Goal: Navigation & Orientation: Go to known website

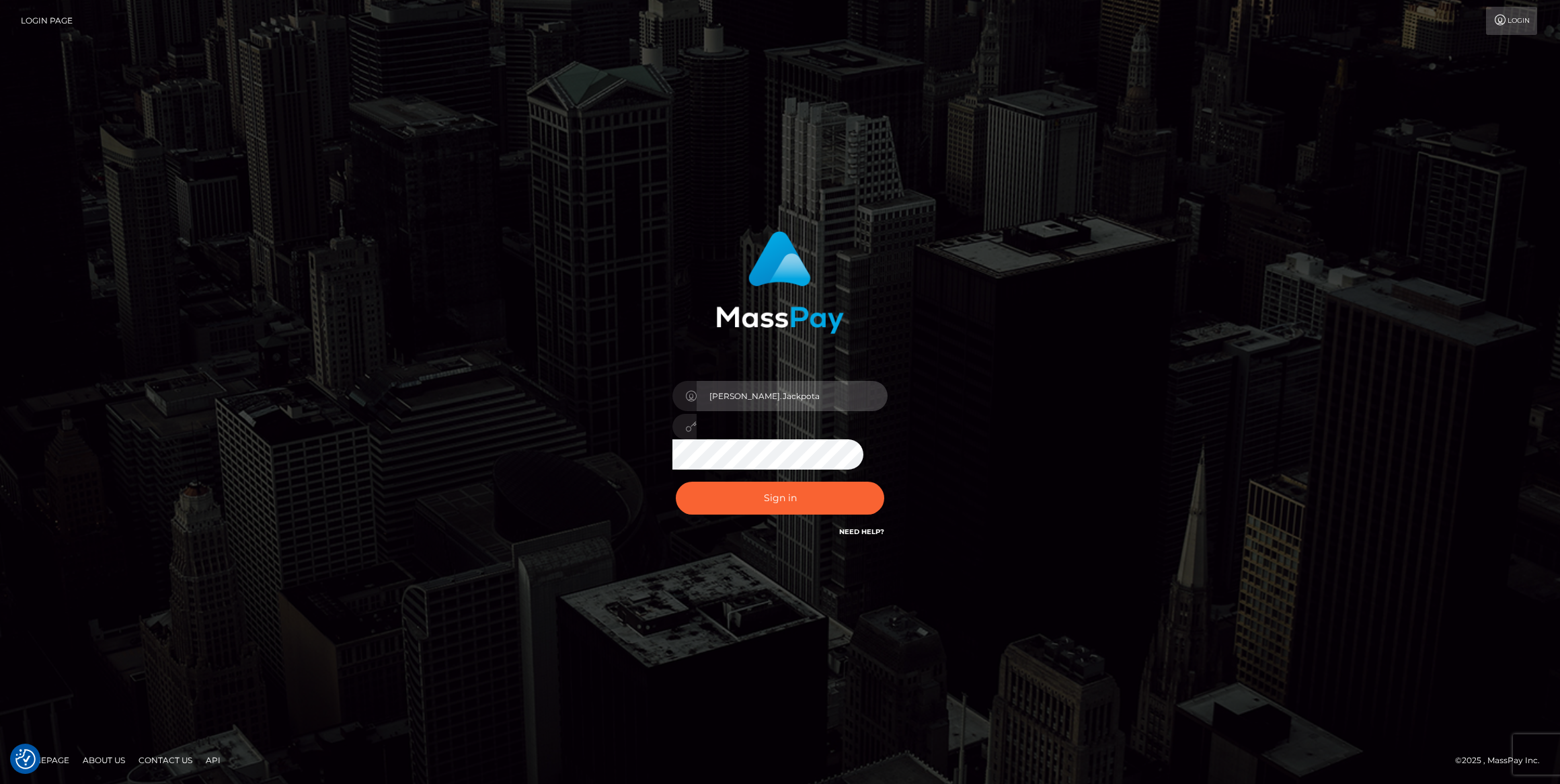
click at [800, 392] on input "Caroline.Jackpota" at bounding box center [792, 396] width 191 height 30
type input "[PERSON_NAME].MB"
click at [787, 500] on button "Sign in" at bounding box center [780, 498] width 208 height 33
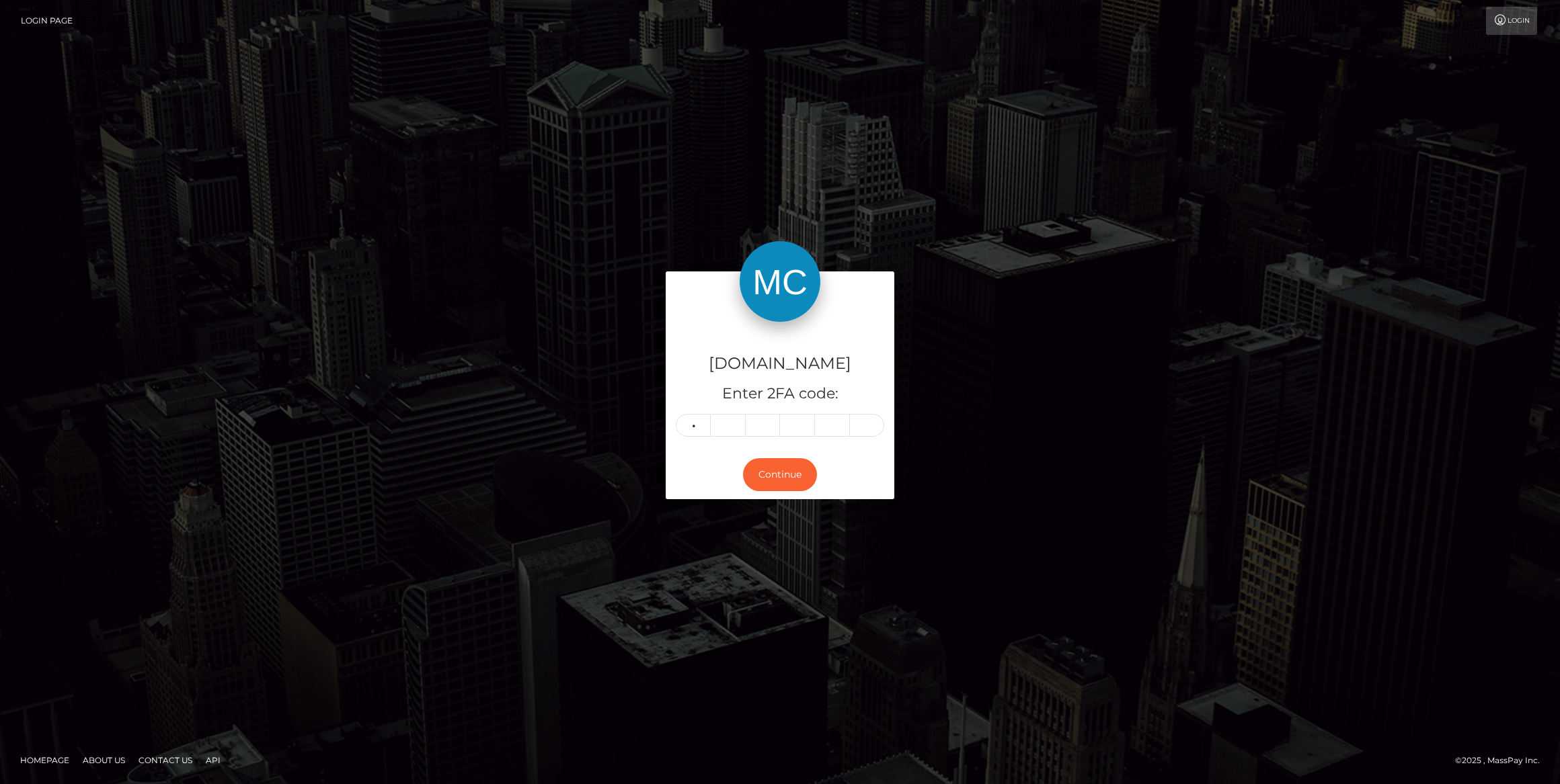
type input "8"
type input "6"
type input "7"
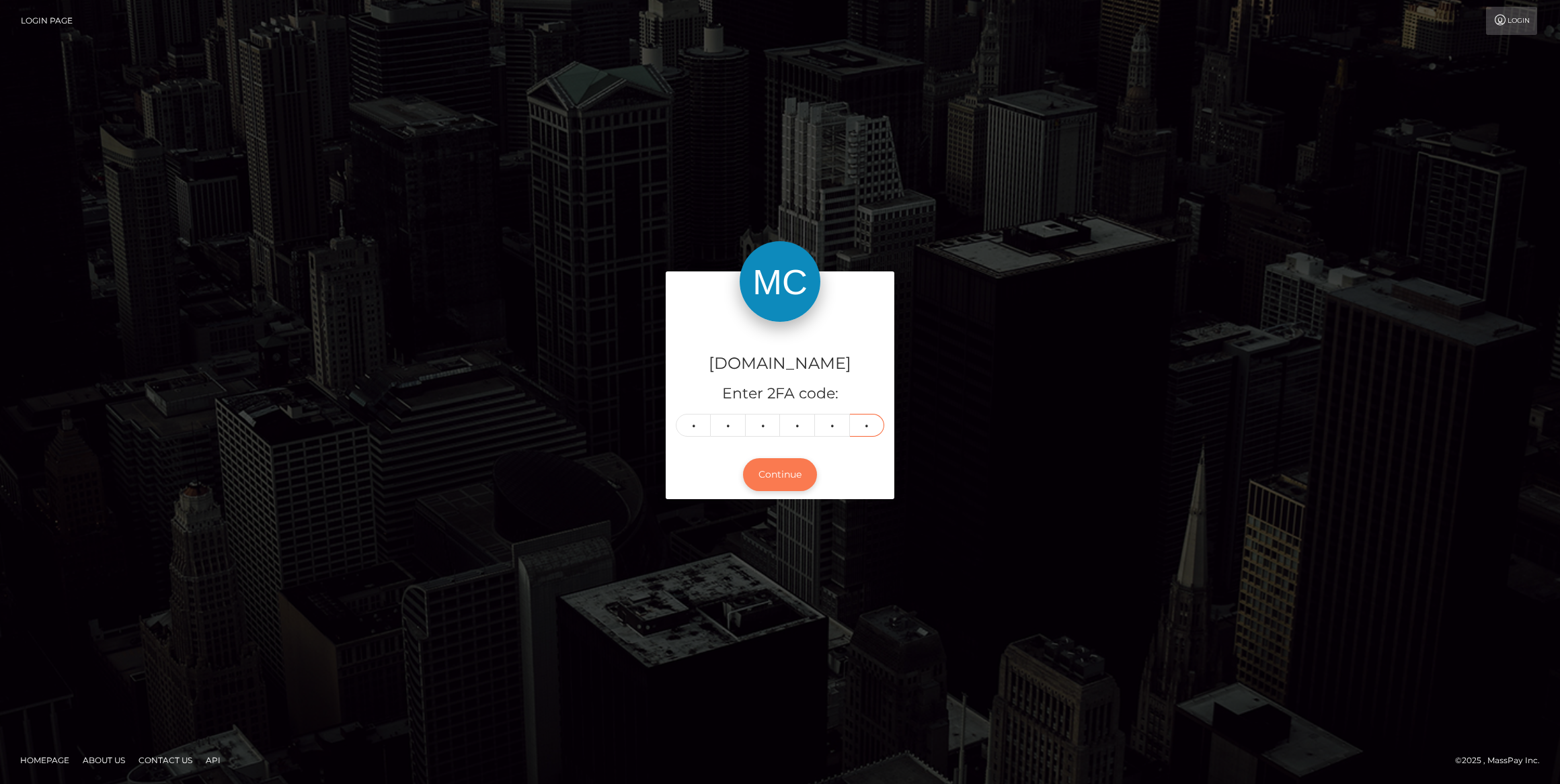
type input "6"
click at [780, 473] on button "Continue" at bounding box center [780, 474] width 74 height 33
click at [780, 473] on button "Continue" at bounding box center [780, 474] width 74 height 33
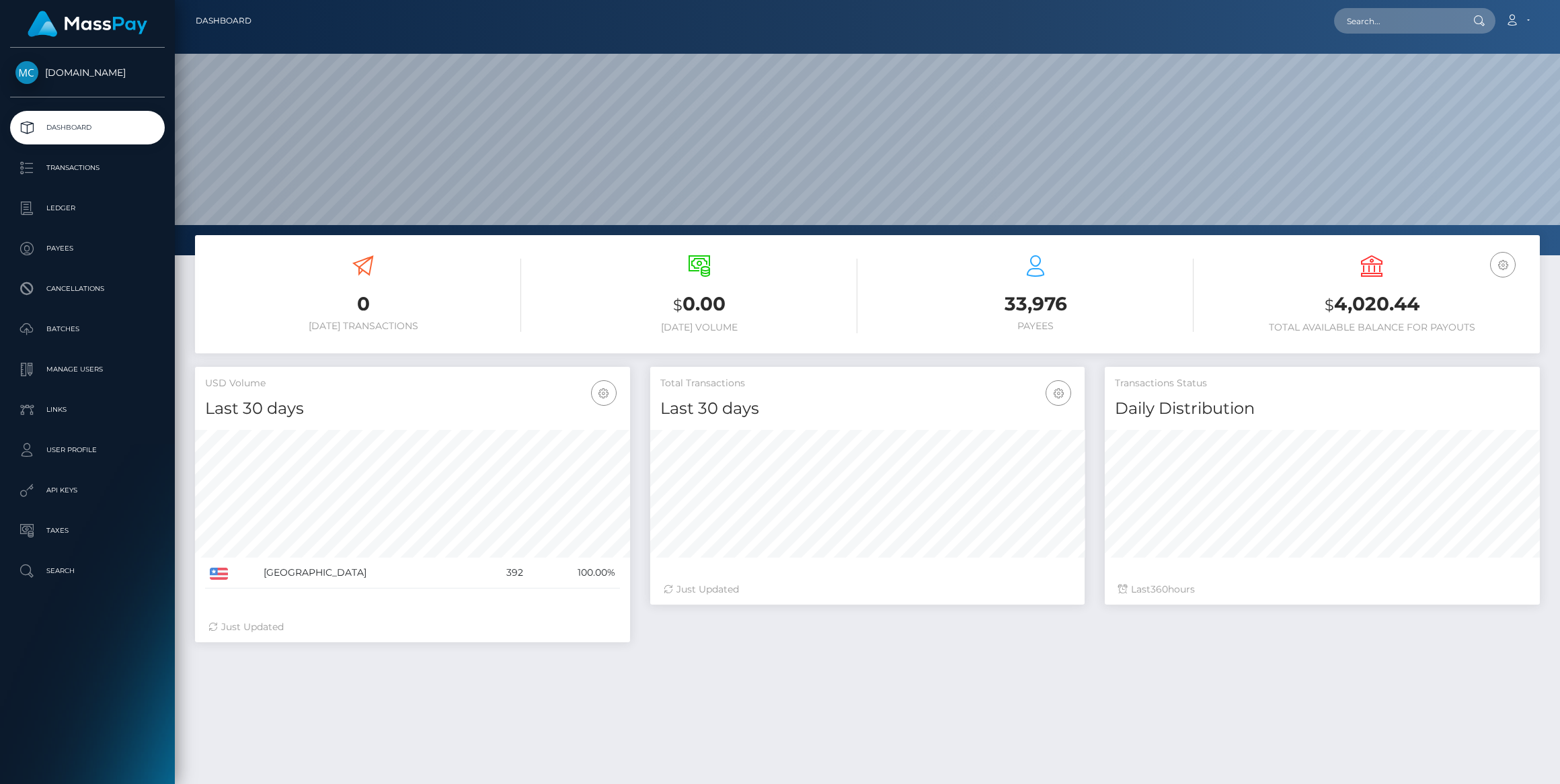
scroll to position [238, 435]
drag, startPoint x: 61, startPoint y: 366, endPoint x: 127, endPoint y: 376, distance: 66.8
click at [61, 366] on p "Manage Users" at bounding box center [87, 370] width 144 height 20
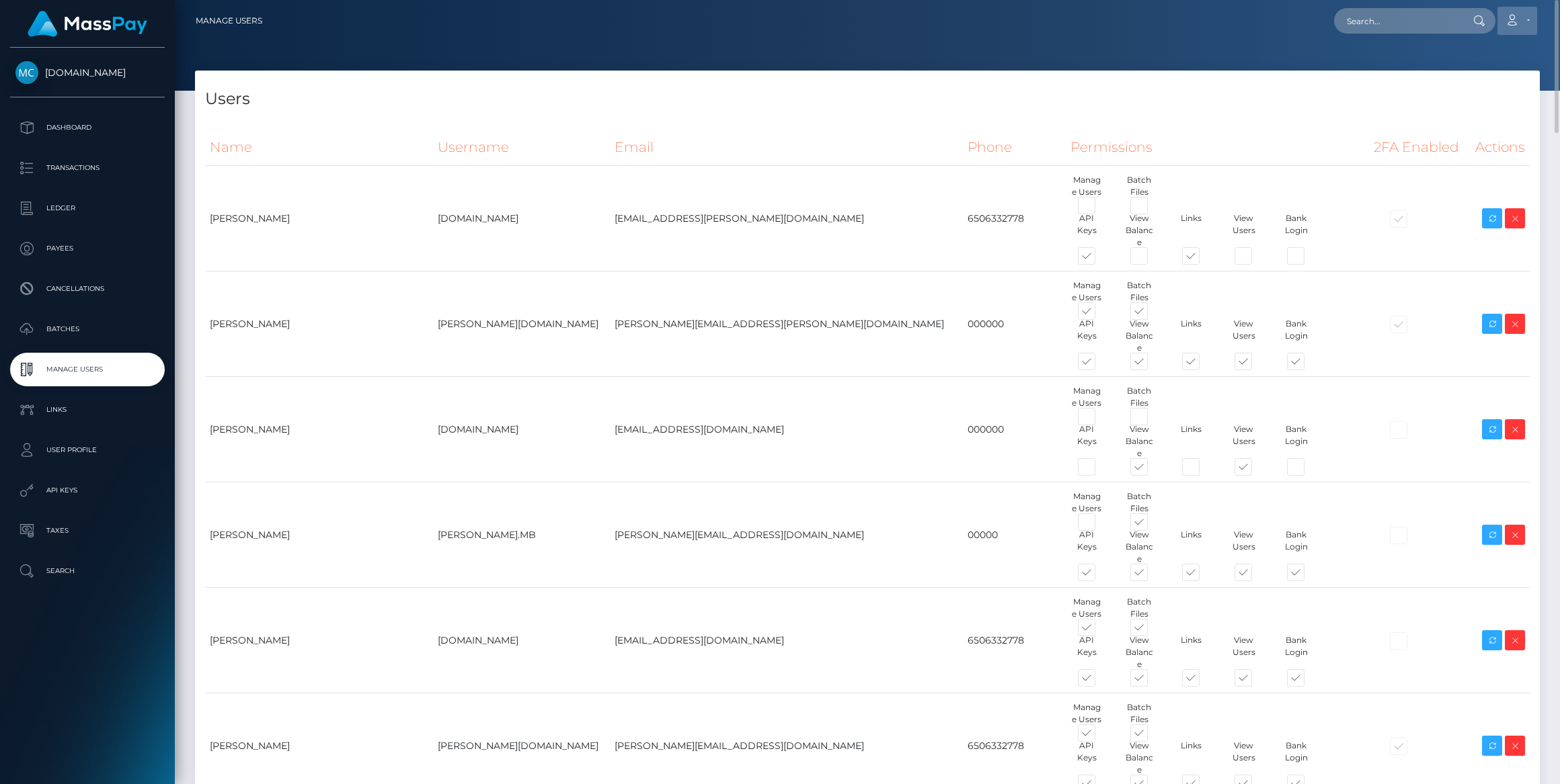
click at [1525, 16] on link "Account" at bounding box center [1517, 20] width 40 height 28
click at [1495, 80] on link "Logout" at bounding box center [1485, 86] width 107 height 25
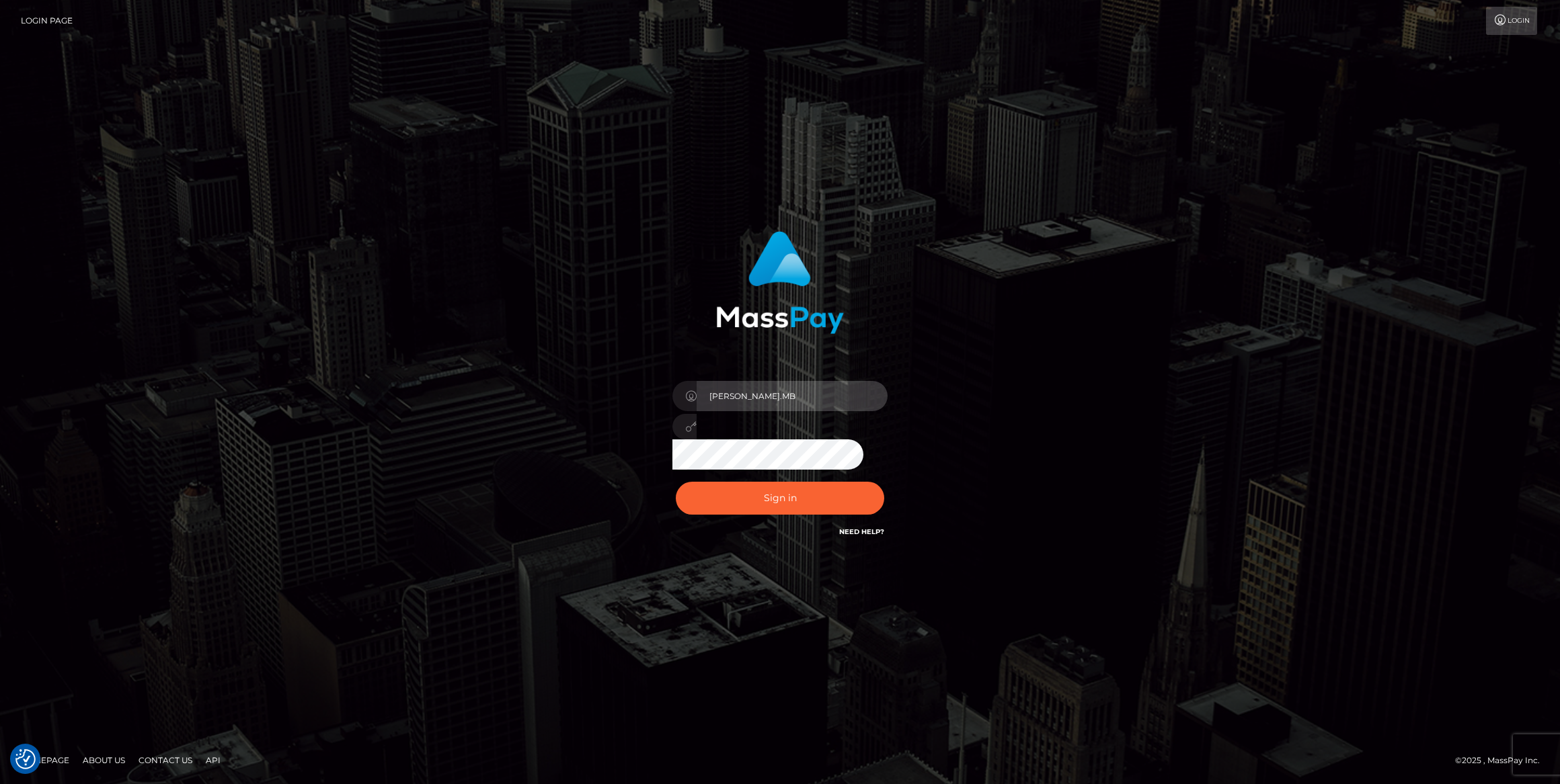
click at [834, 398] on input "[PERSON_NAME].MB" at bounding box center [792, 396] width 191 height 30
type input "[PERSON_NAME].Jackpota"
click at [826, 504] on button "Sign in" at bounding box center [780, 498] width 208 height 33
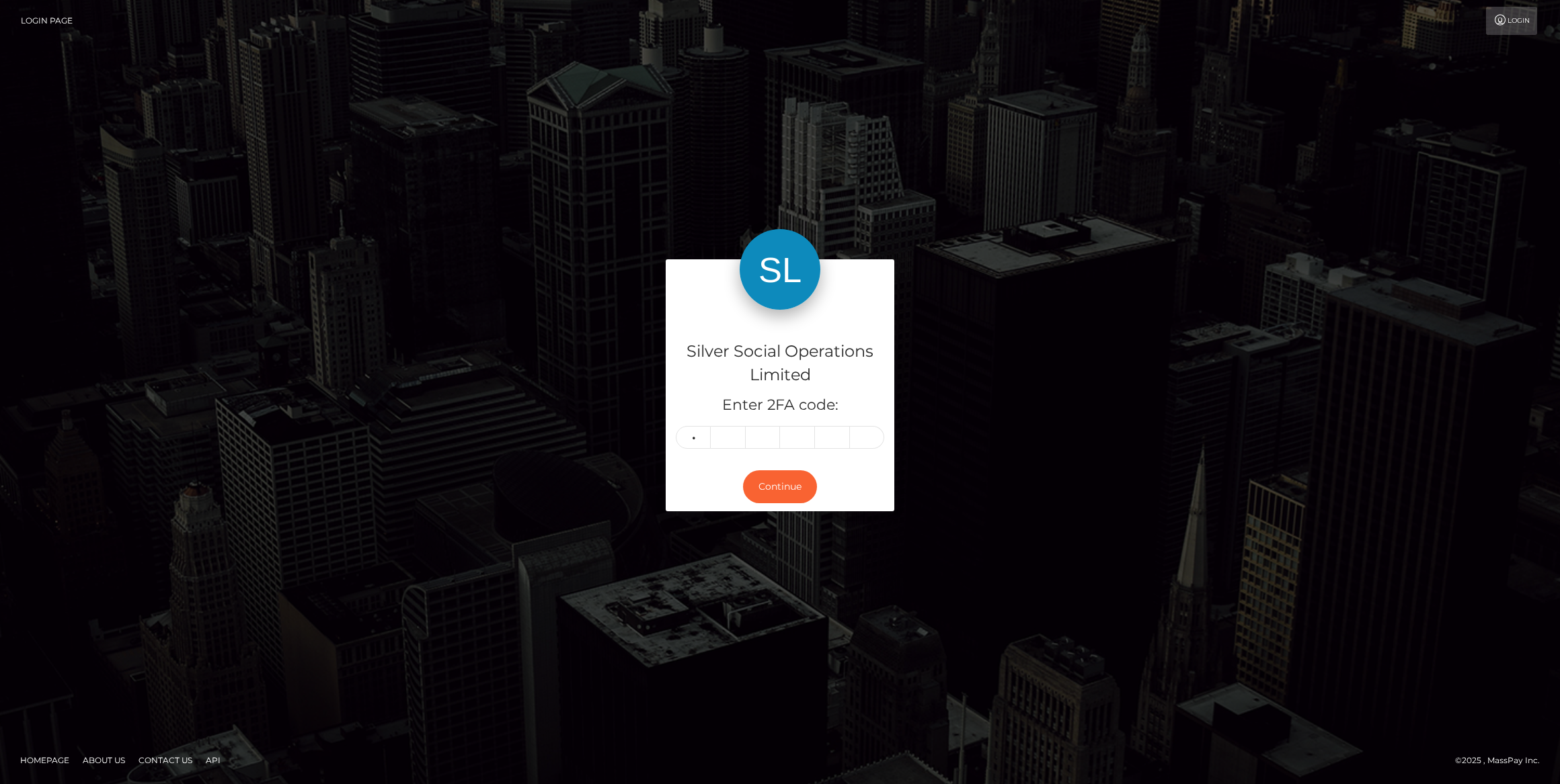
type input "7"
type input "3"
type input "0"
type input "5"
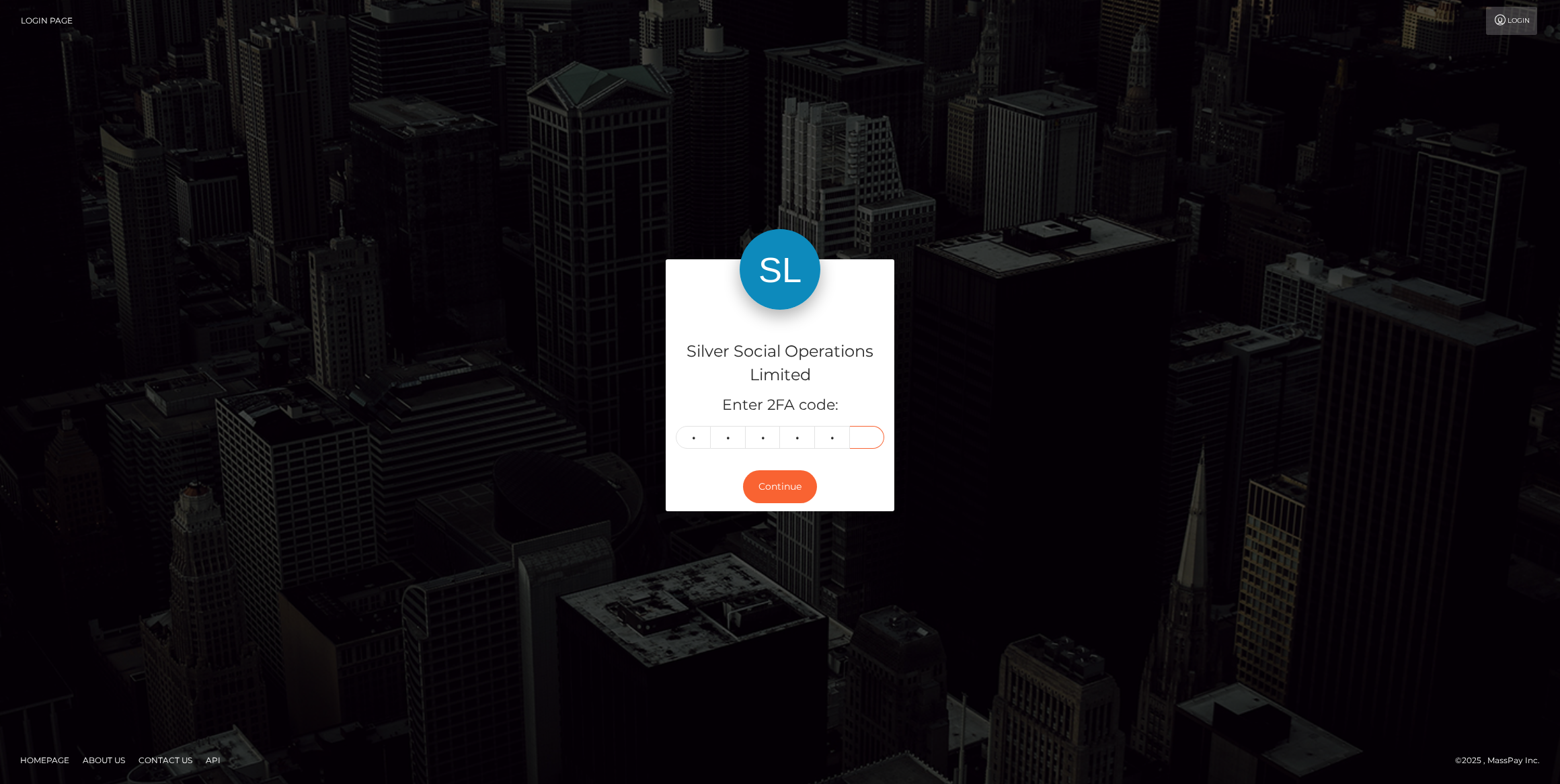
type input "5"
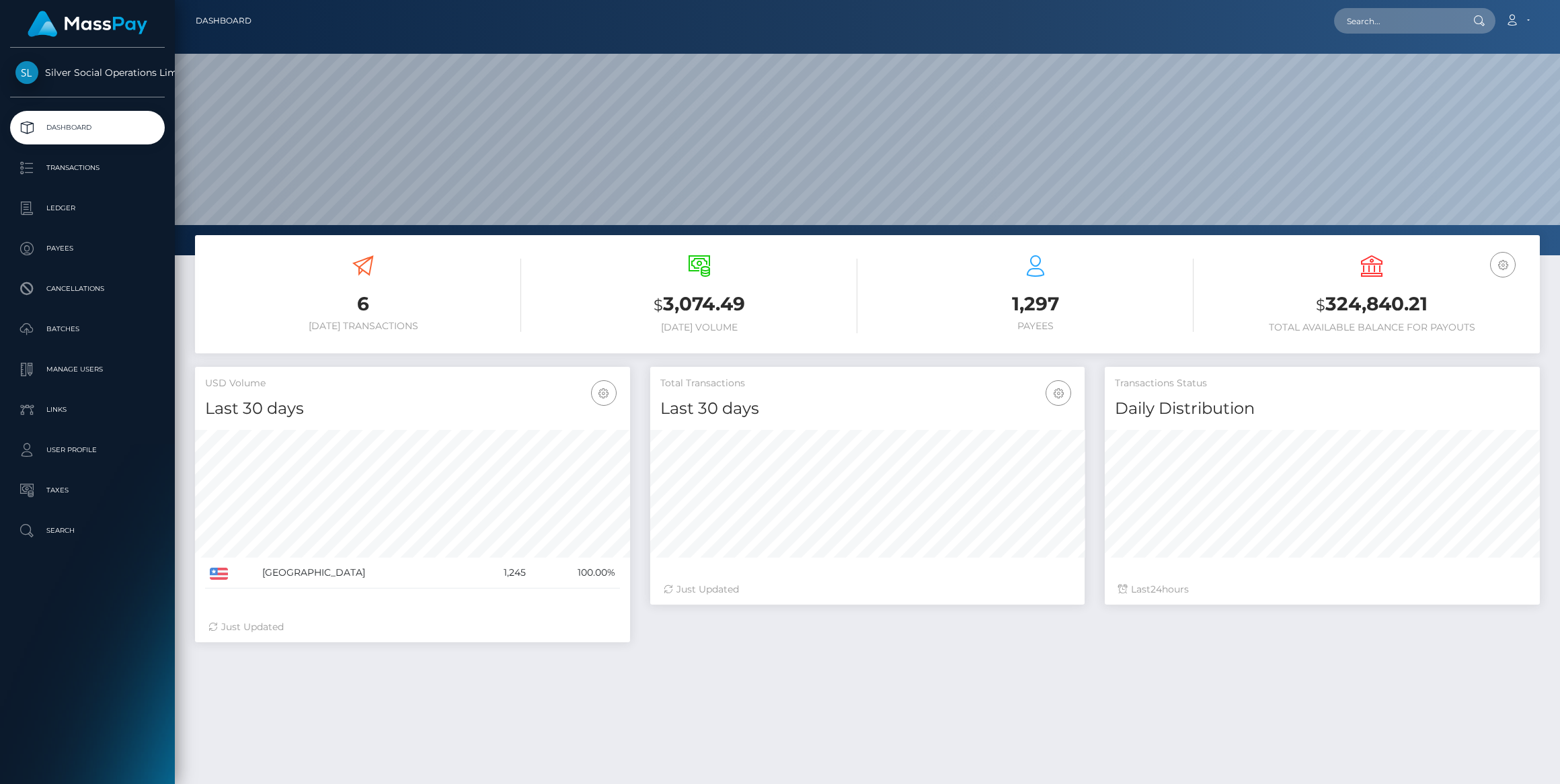
scroll to position [238, 435]
click at [82, 446] on p "User Profile" at bounding box center [87, 450] width 144 height 20
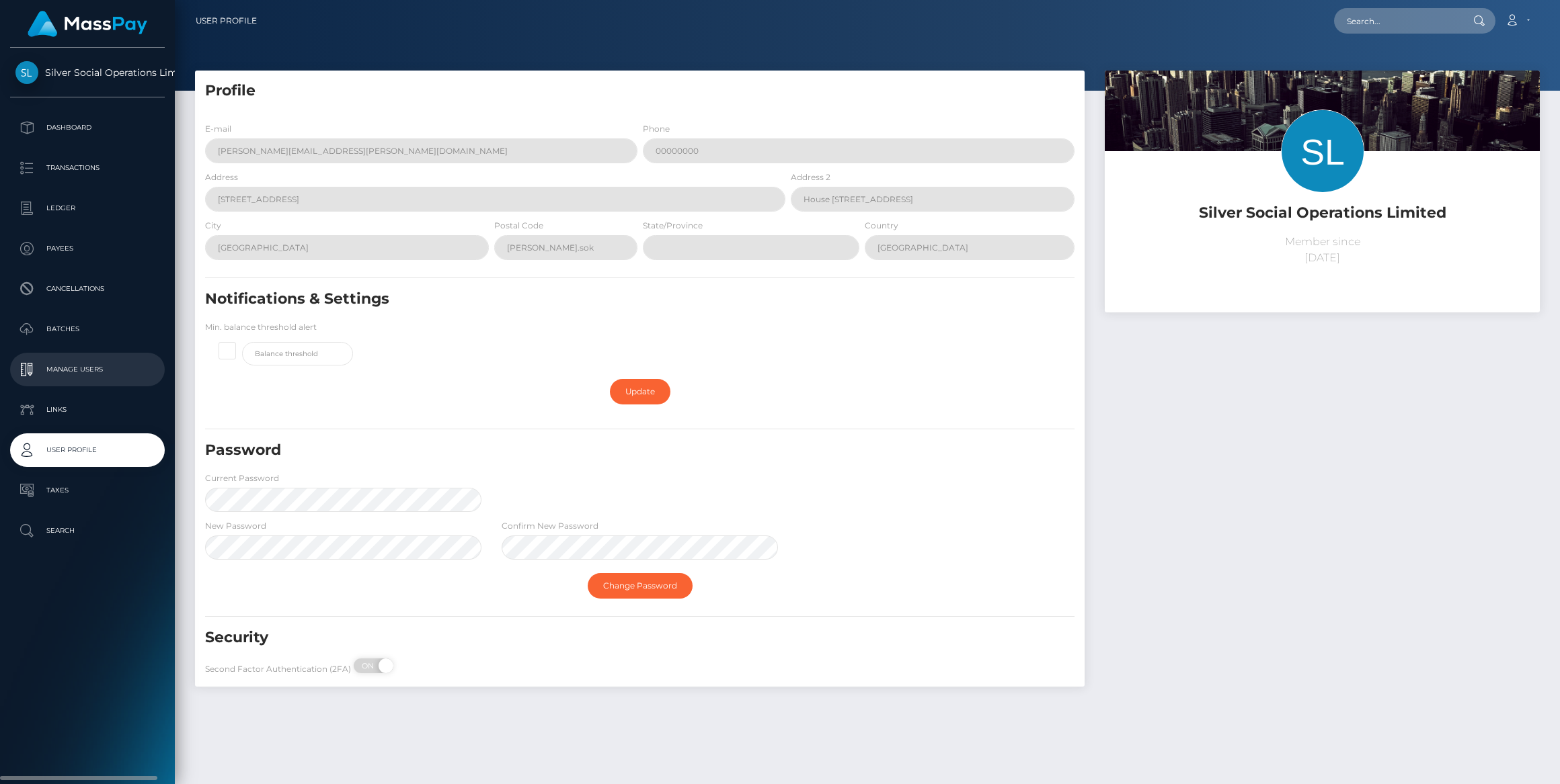
click at [80, 366] on p "Manage Users" at bounding box center [87, 370] width 144 height 20
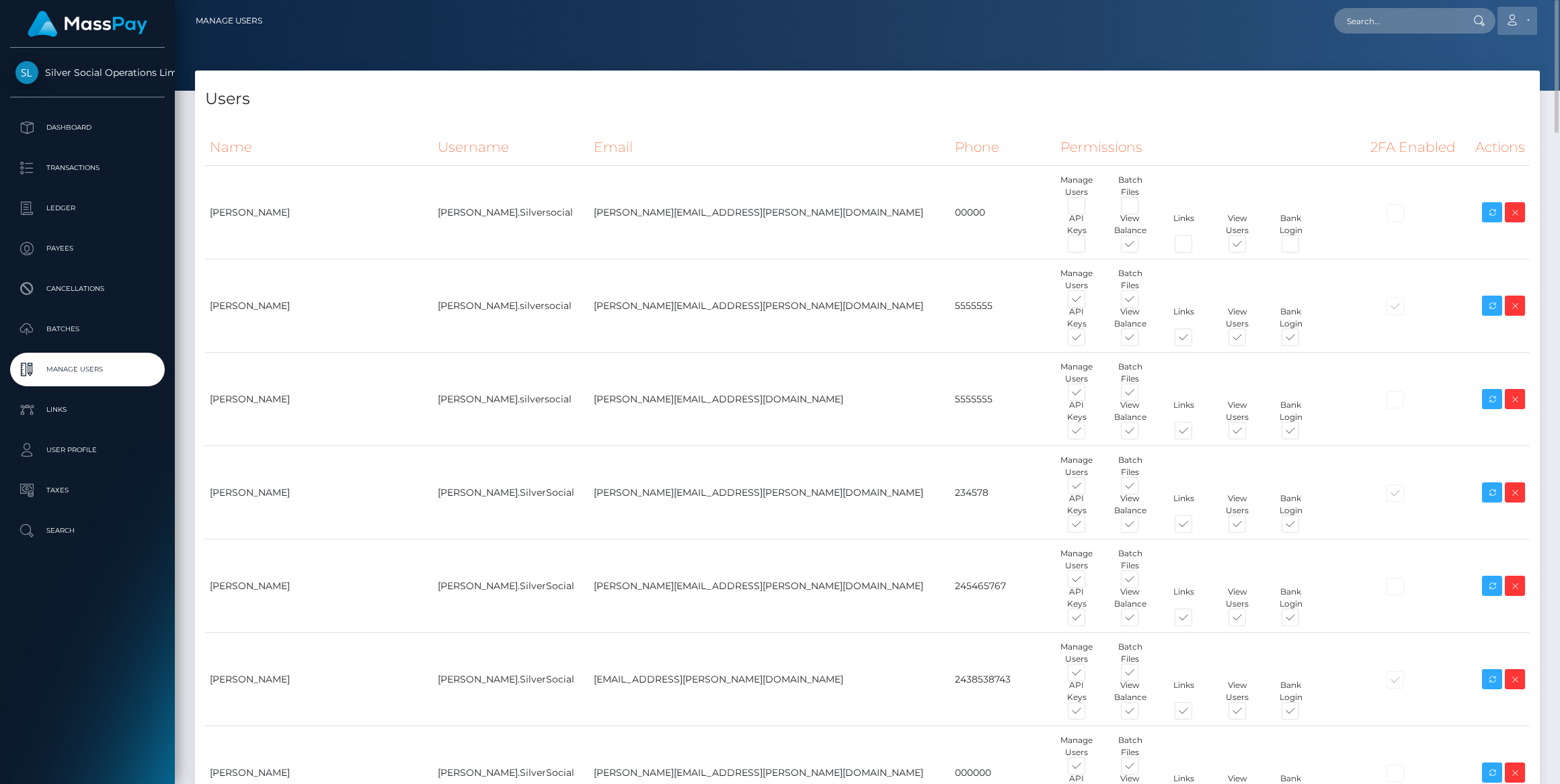
click at [1525, 19] on link "Account" at bounding box center [1517, 20] width 40 height 28
click at [1496, 84] on link "Logout" at bounding box center [1485, 86] width 107 height 25
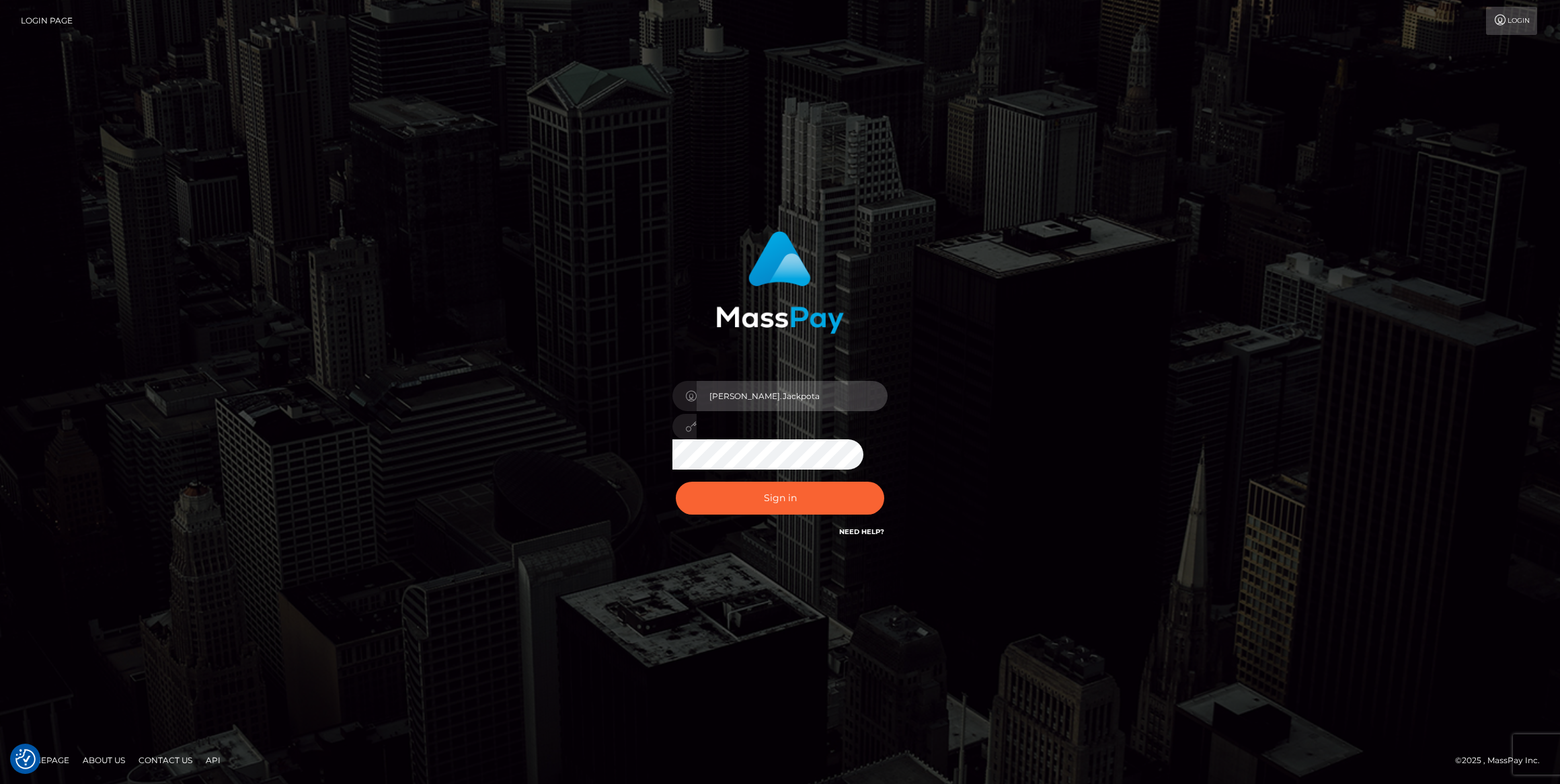
click at [819, 395] on input "[PERSON_NAME].Jackpota" at bounding box center [792, 396] width 191 height 30
type input "megabonanza.[PERSON_NAME]"
click at [809, 496] on button "Sign in" at bounding box center [780, 498] width 208 height 33
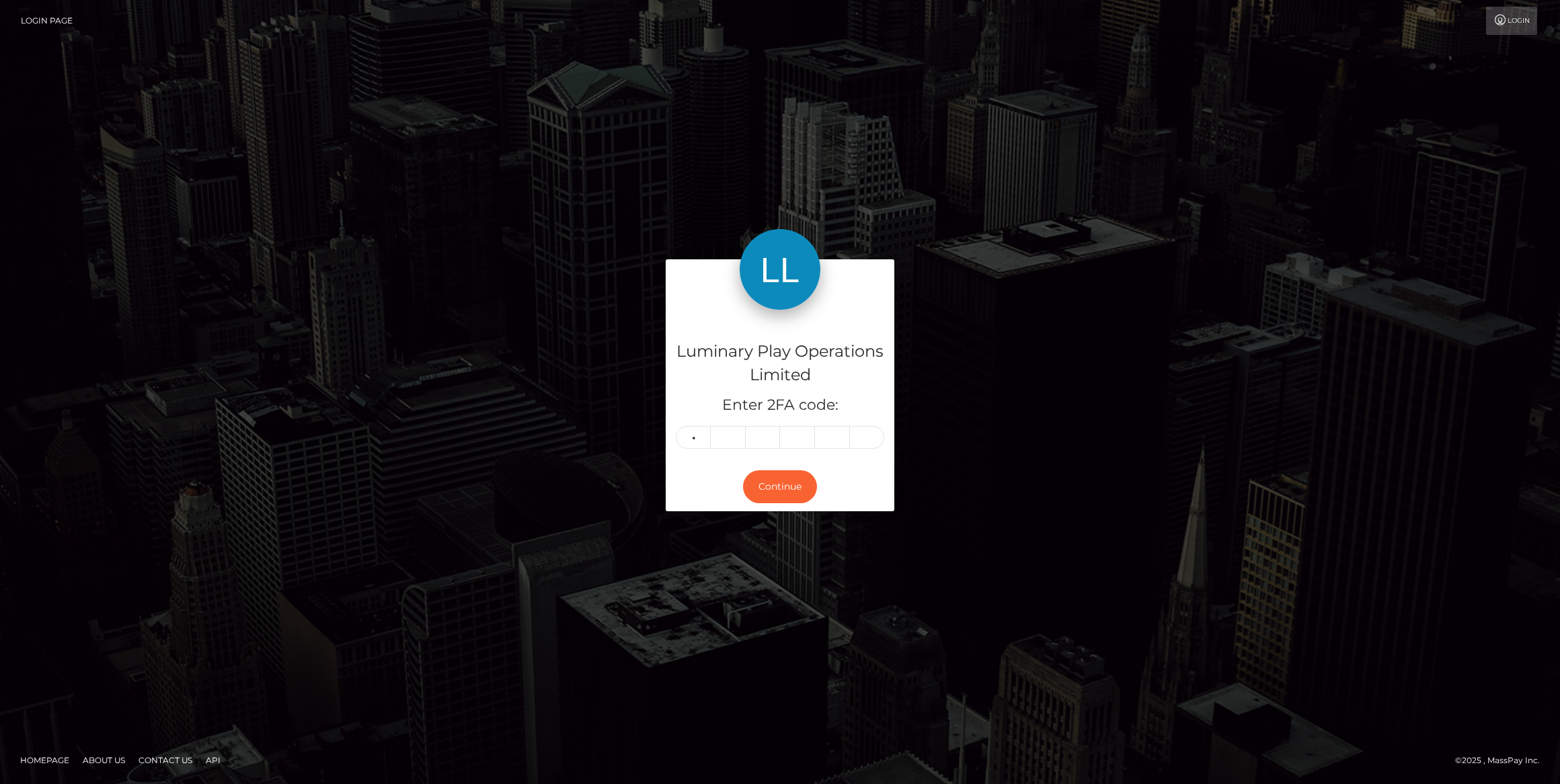
type input "4"
type input "5"
type input "8"
type input "5"
type input "3"
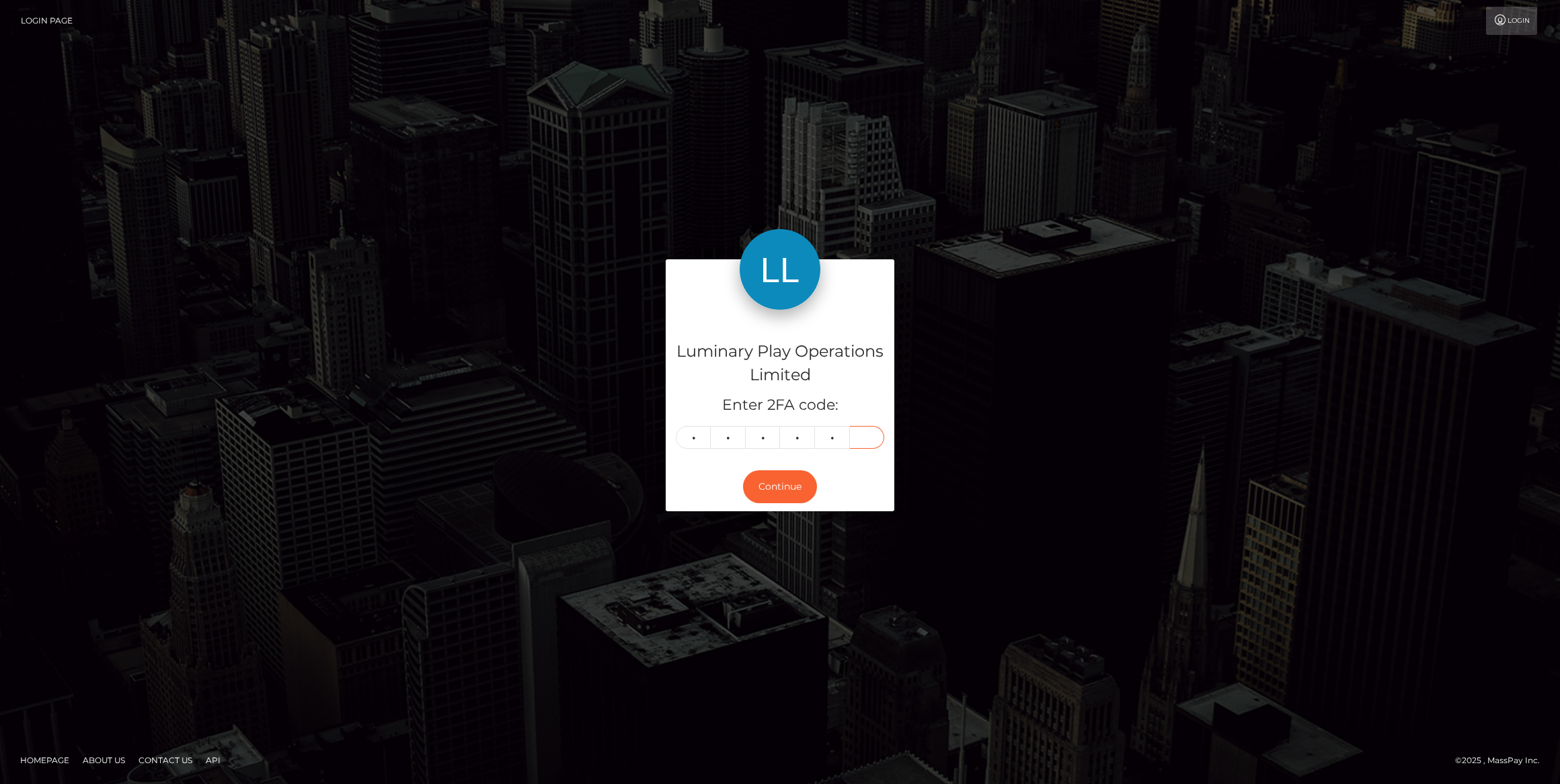
type input "5"
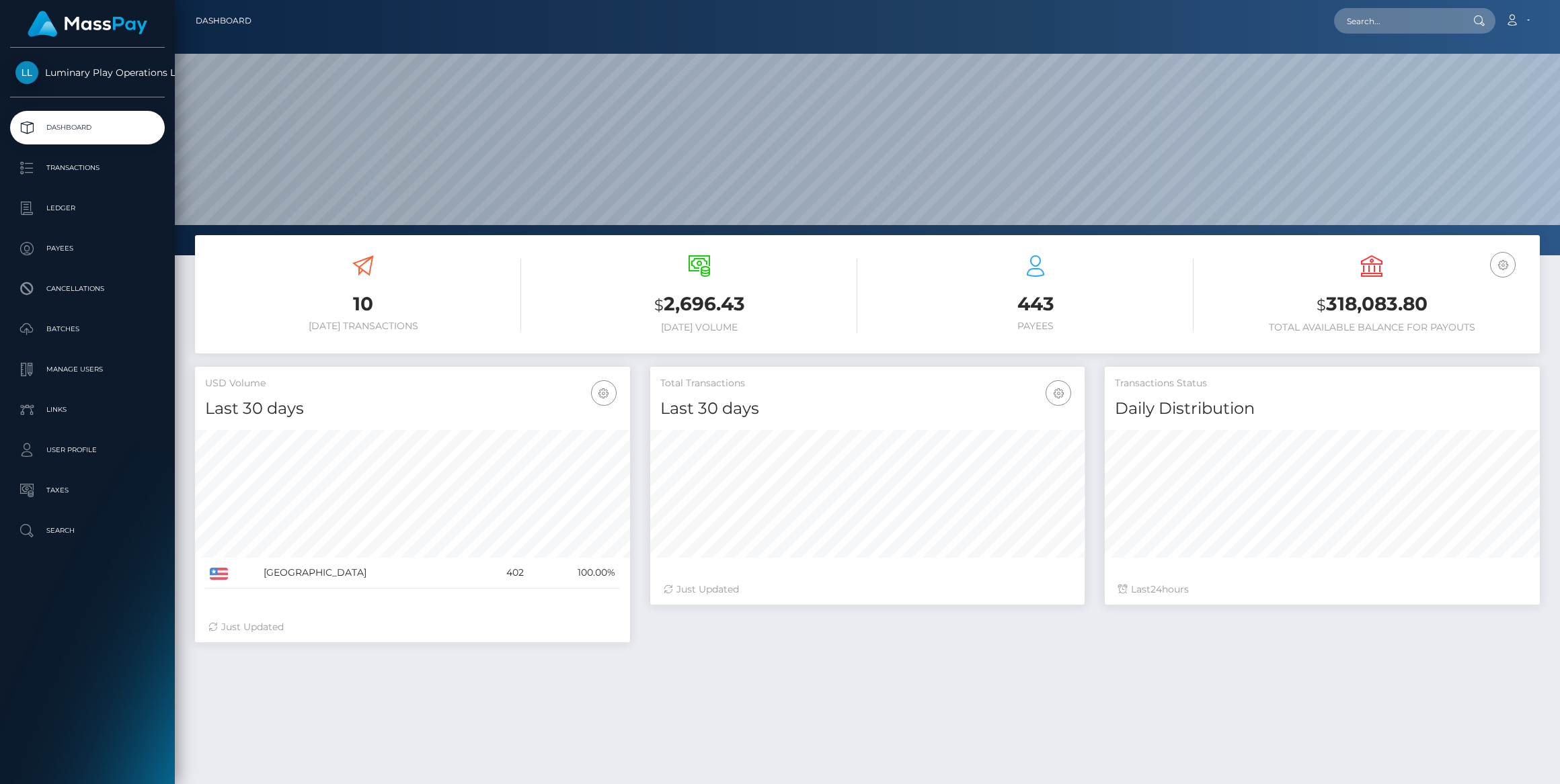
scroll to position [238, 435]
drag, startPoint x: 88, startPoint y: 365, endPoint x: 107, endPoint y: 363, distance: 19.1
click at [88, 365] on p "Manage Users" at bounding box center [87, 370] width 144 height 20
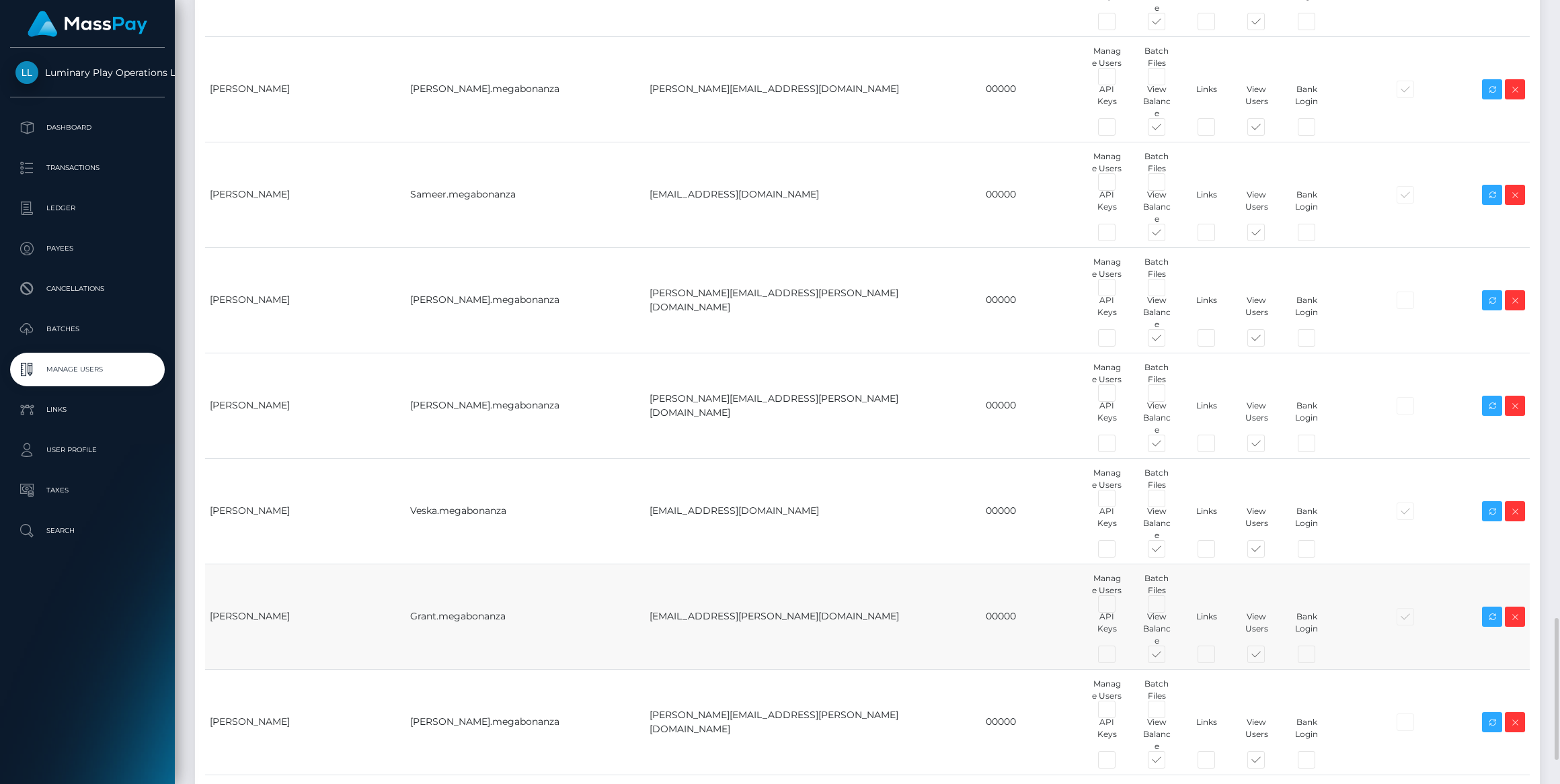
scroll to position [3543, 0]
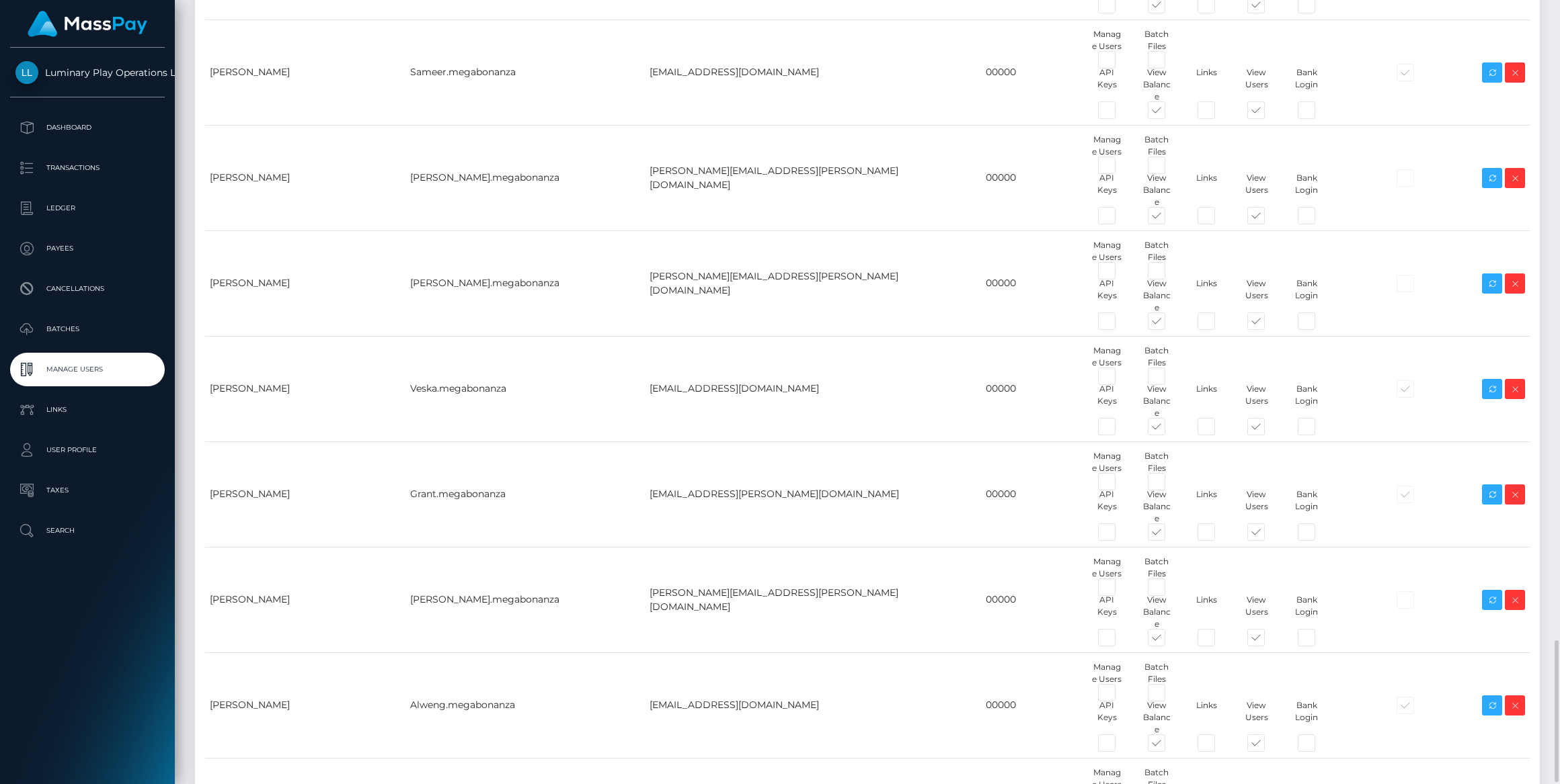
paste input "yanda.mavuya@patrianna.com"
type input "yanda.mavuya@patrianna.com"
type input "Yanda"
type input "mavuya"
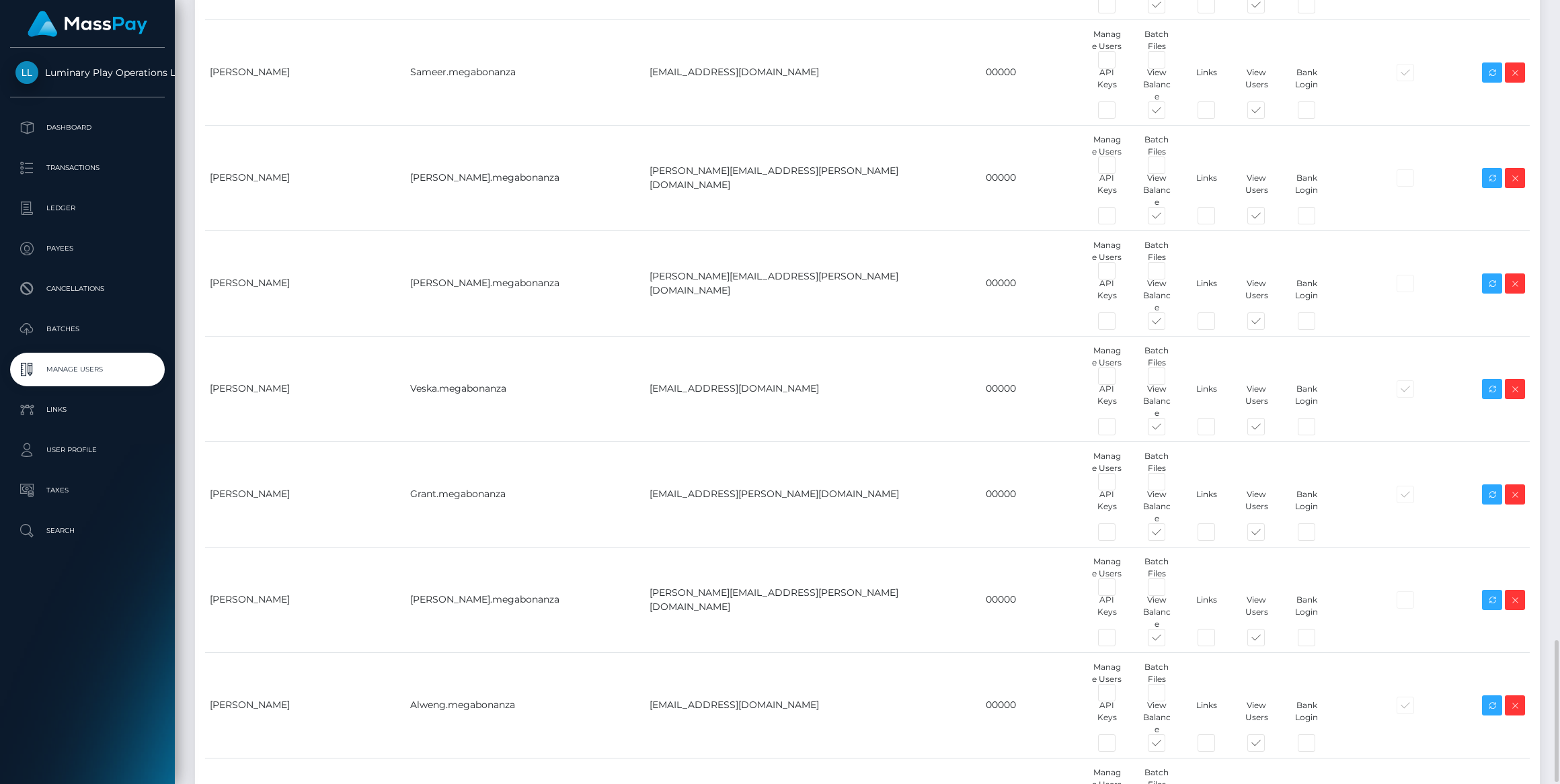
type input "yanda.mavuya@patrianna.com"
type input "Yanda.megabonanza"
type input "00000"
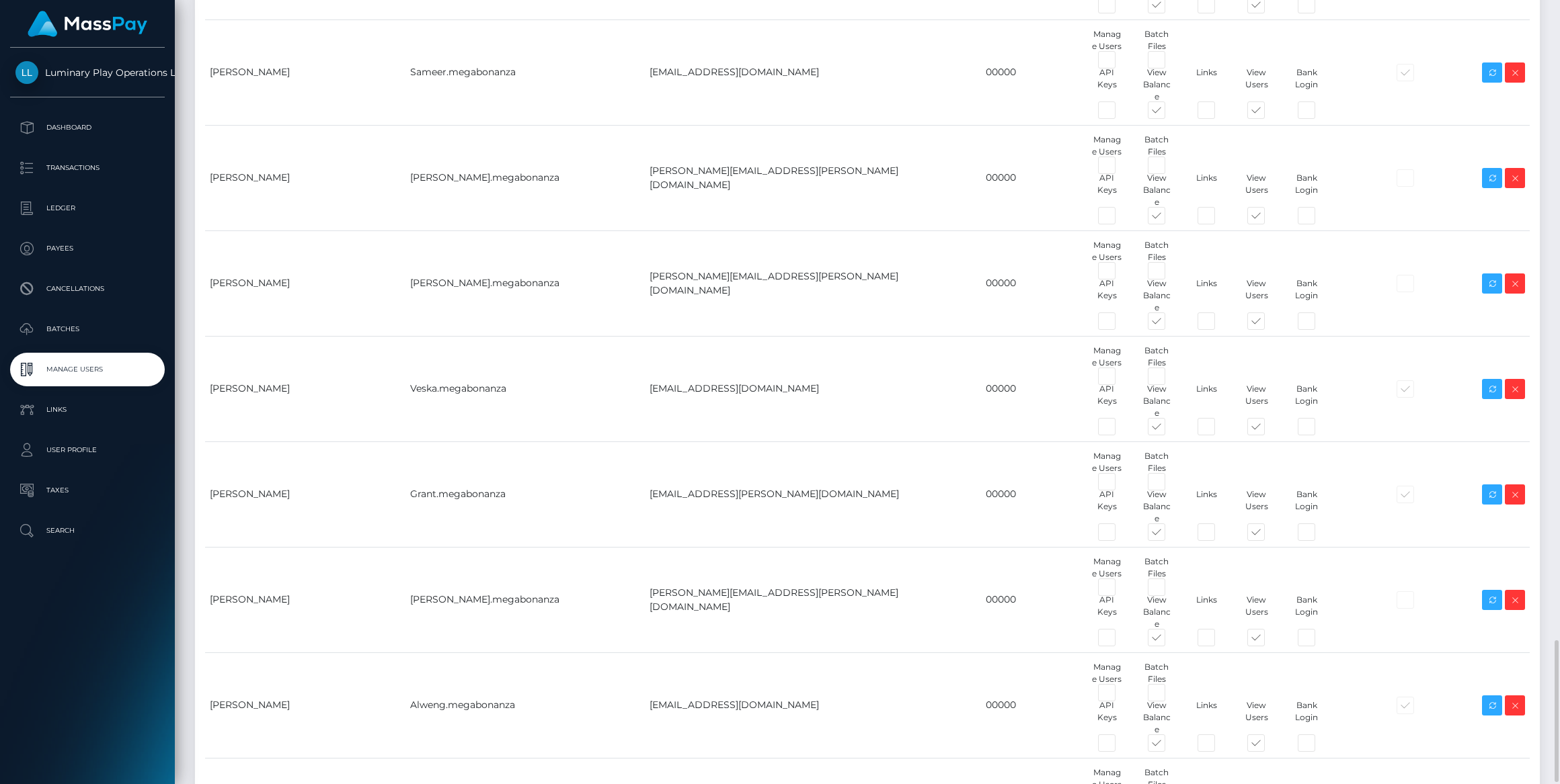
drag, startPoint x: 264, startPoint y: 687, endPoint x: 433, endPoint y: 700, distance: 169.5
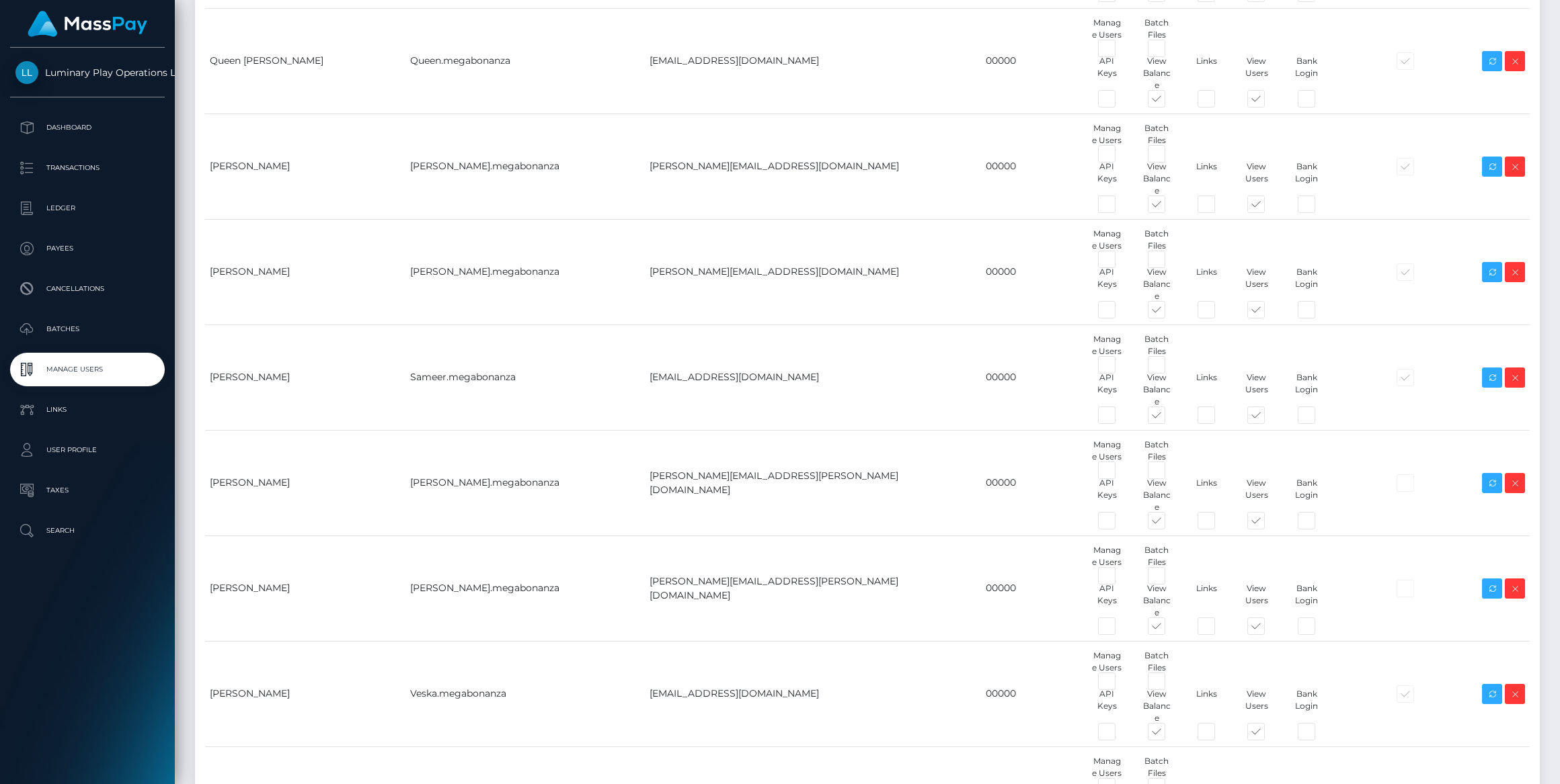
scroll to position [3650, 0]
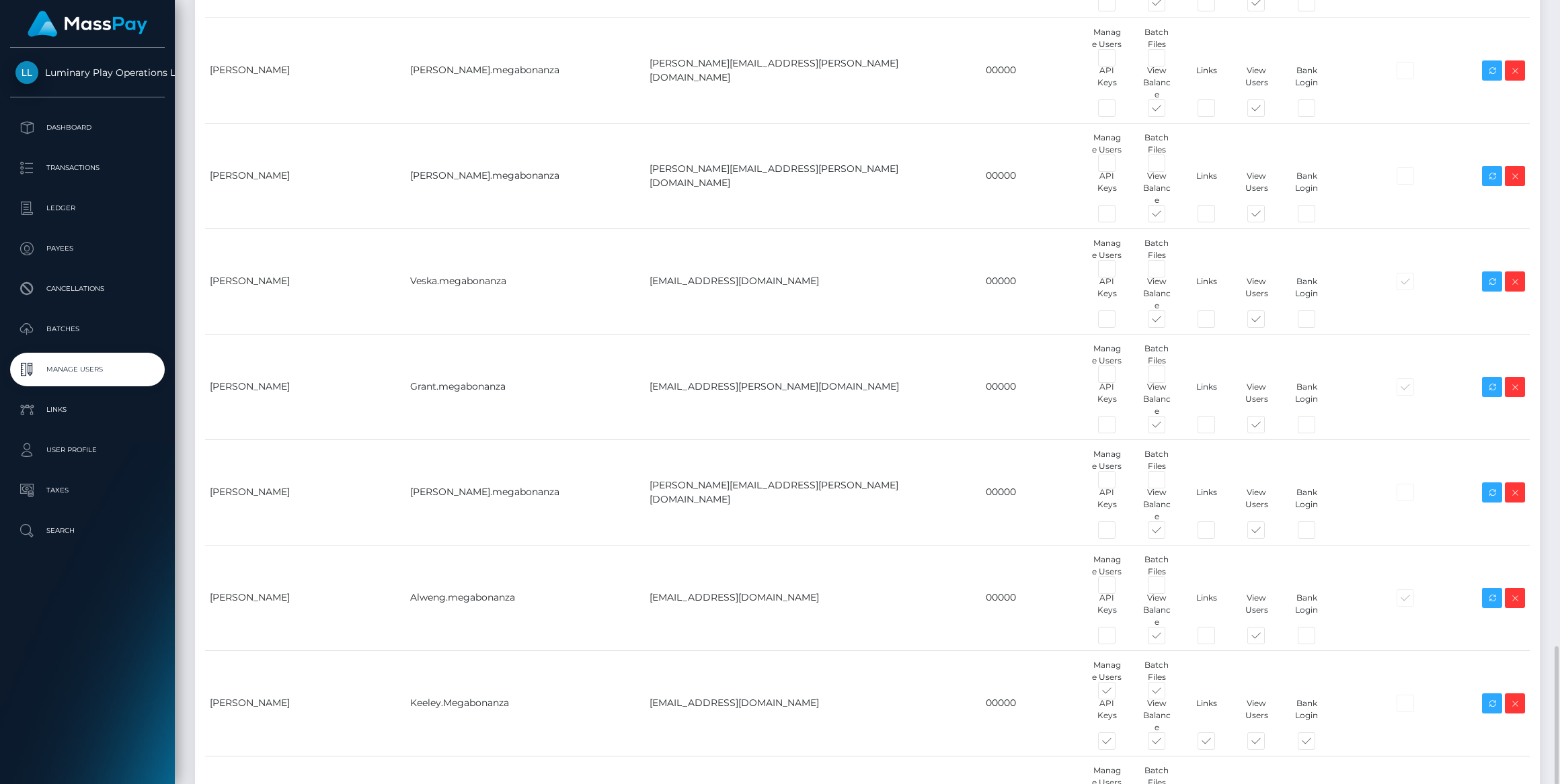
checkbox input "false"
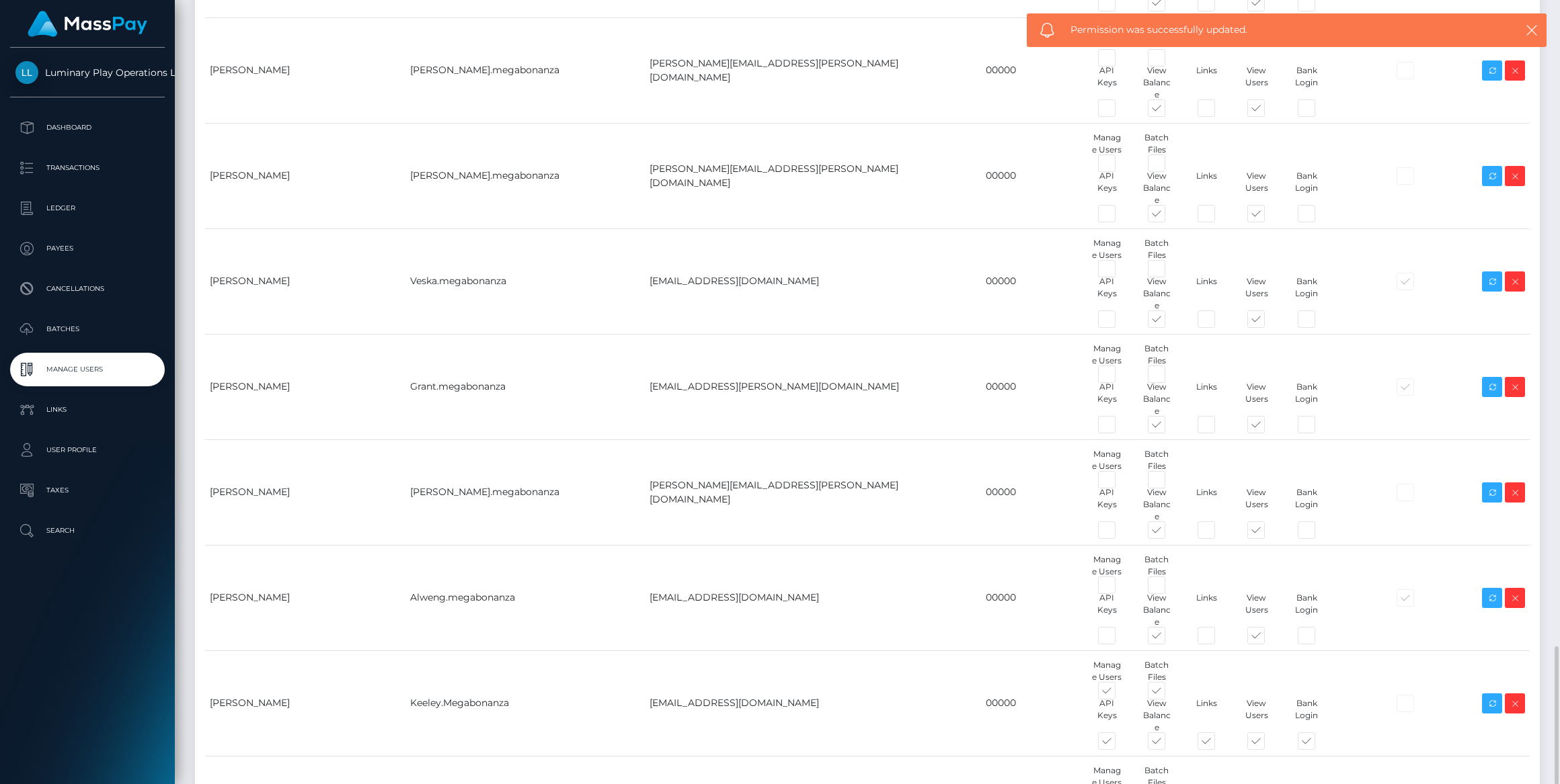
checkbox input "false"
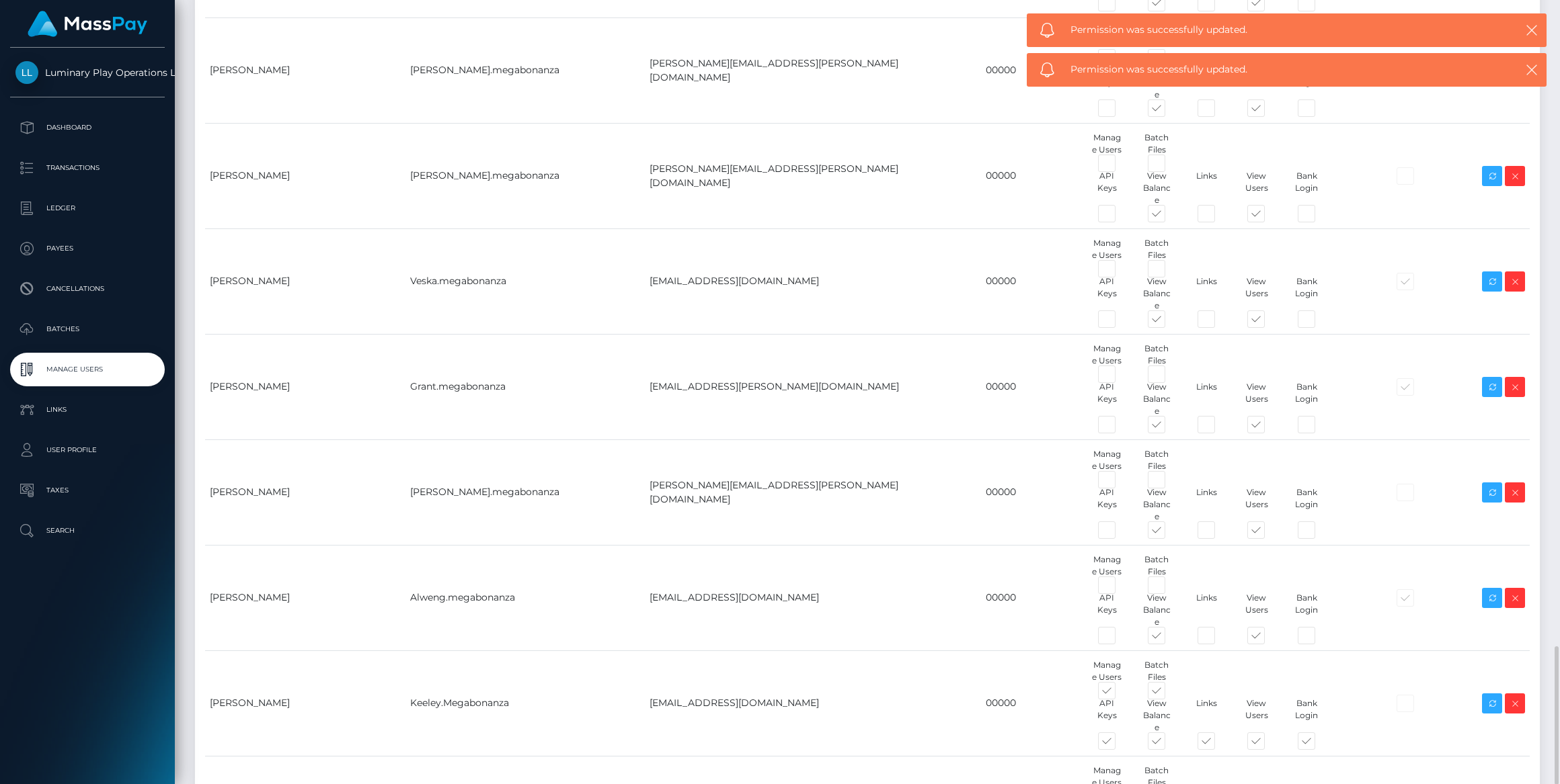
checkbox input "false"
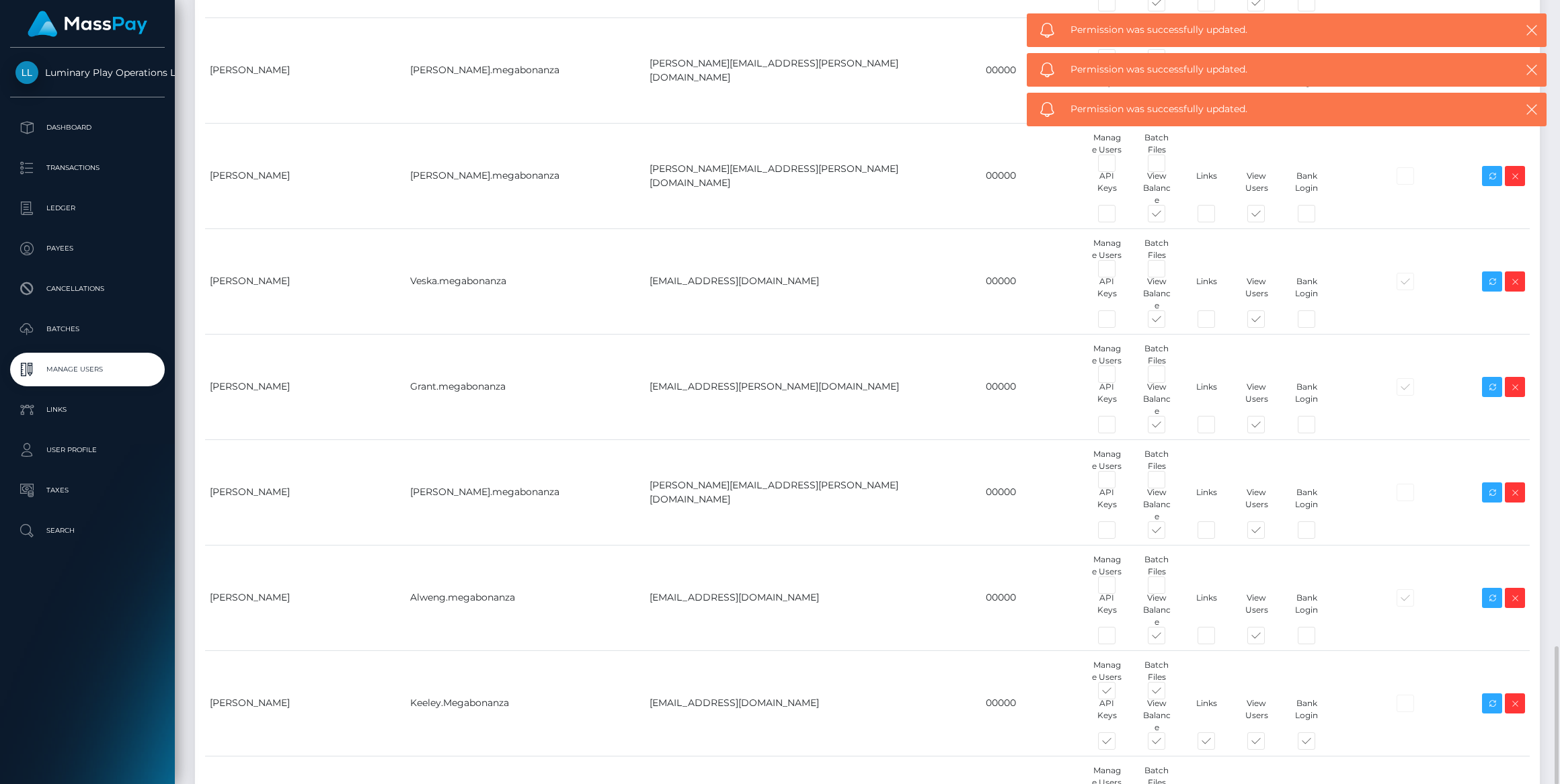
checkbox input "false"
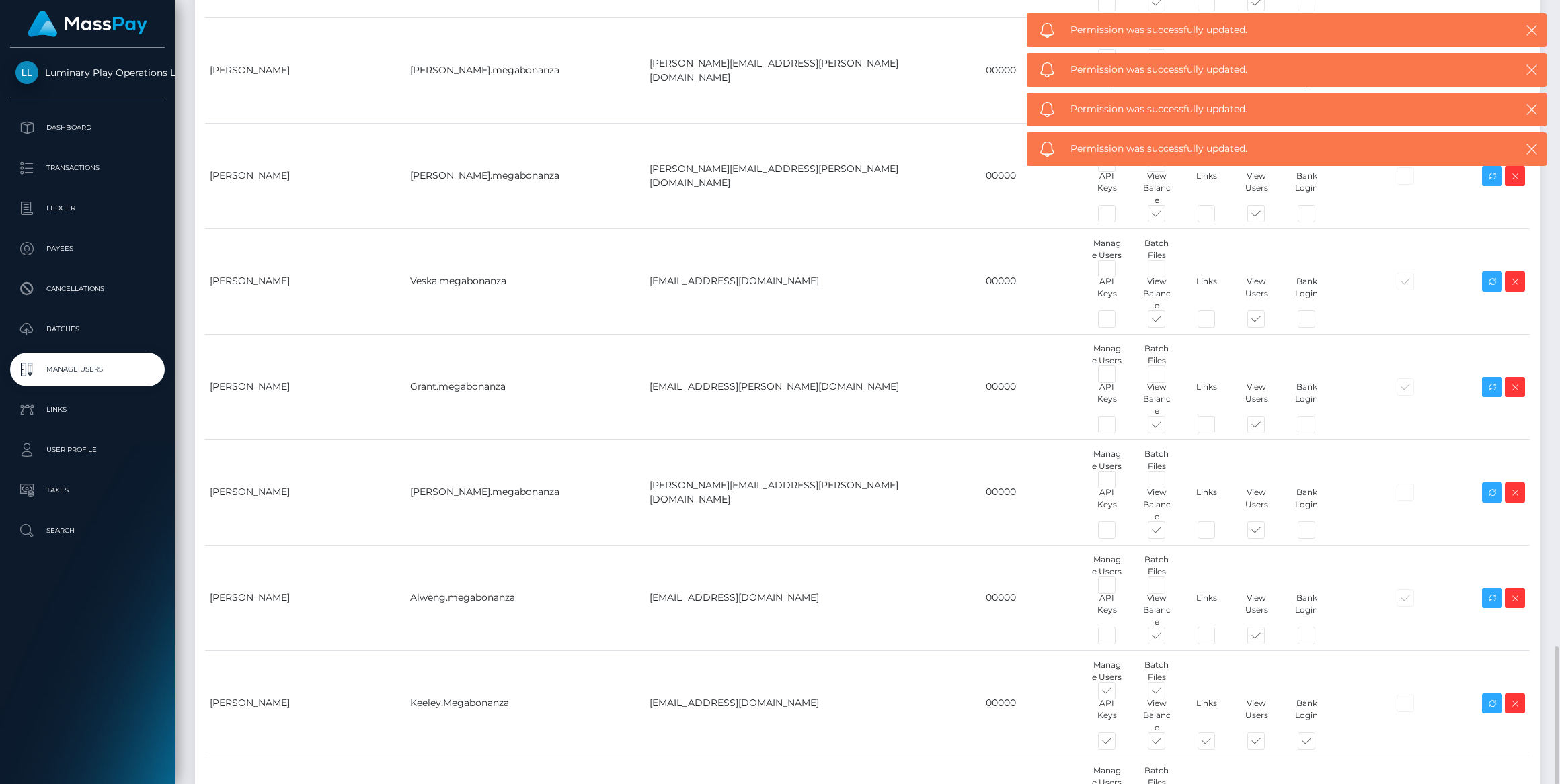
checkbox input "false"
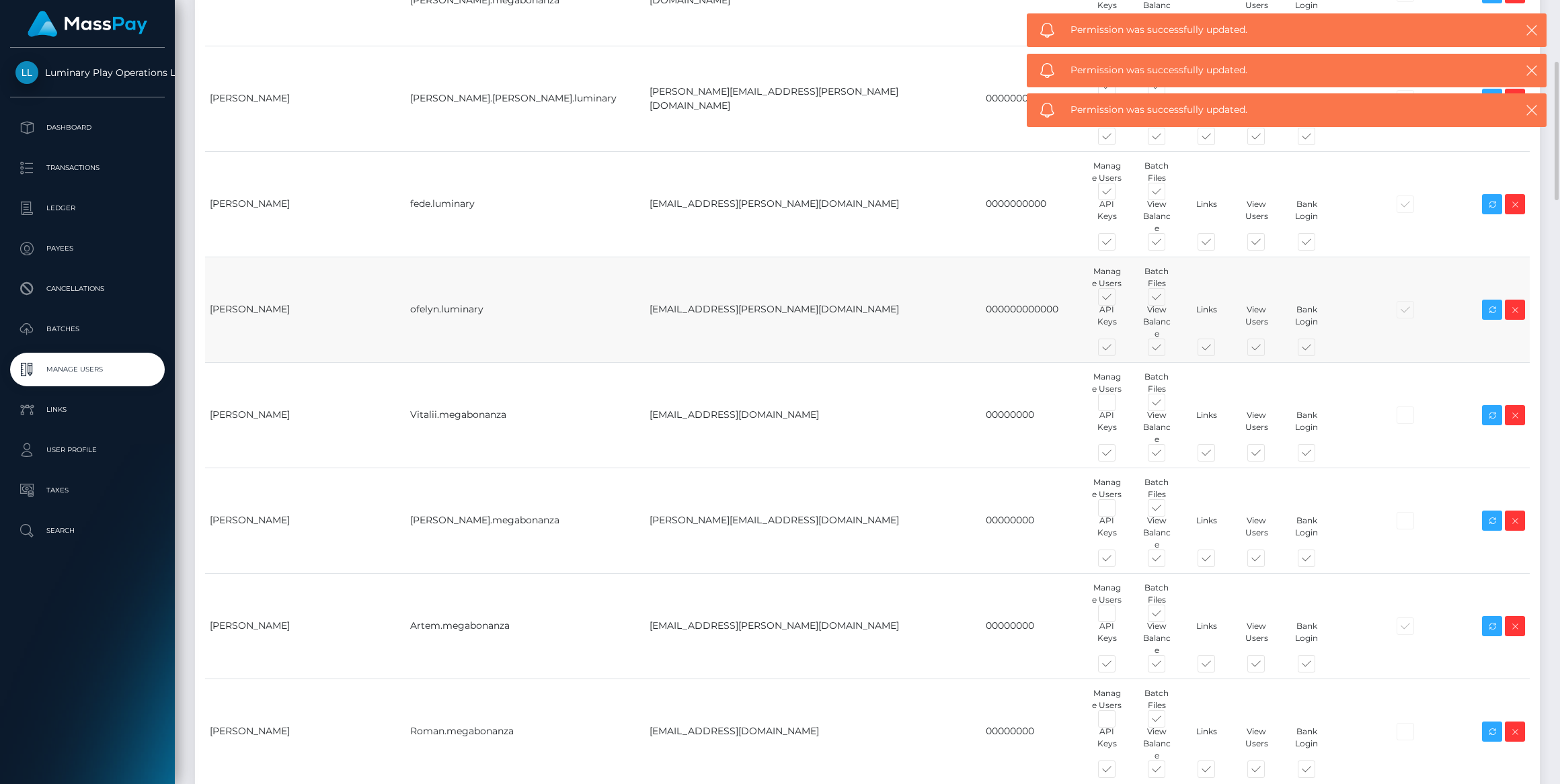
scroll to position [0, 0]
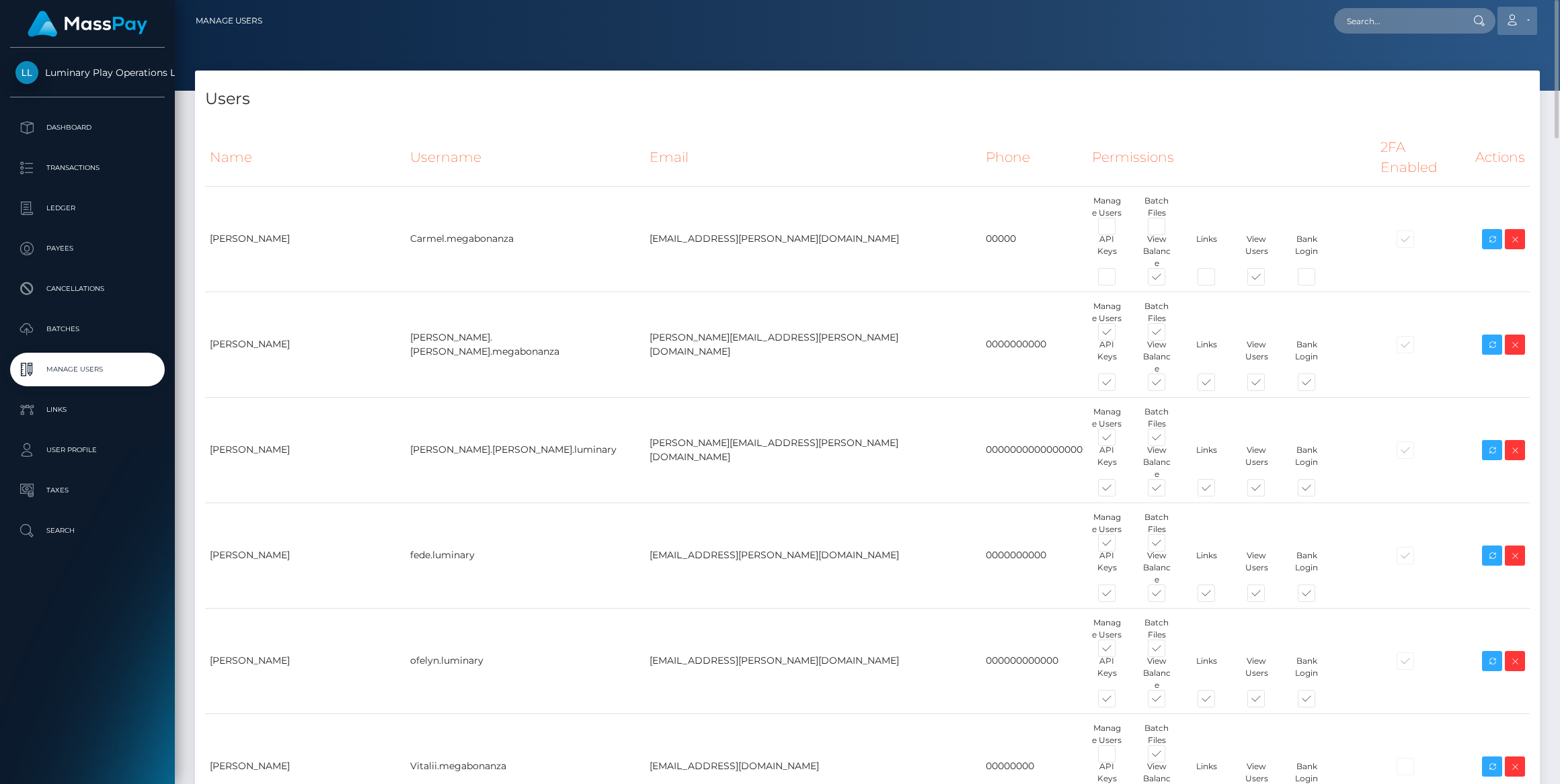
click at [1527, 16] on link "Account" at bounding box center [1517, 20] width 40 height 28
click at [1462, 87] on link "Logout" at bounding box center [1485, 86] width 107 height 25
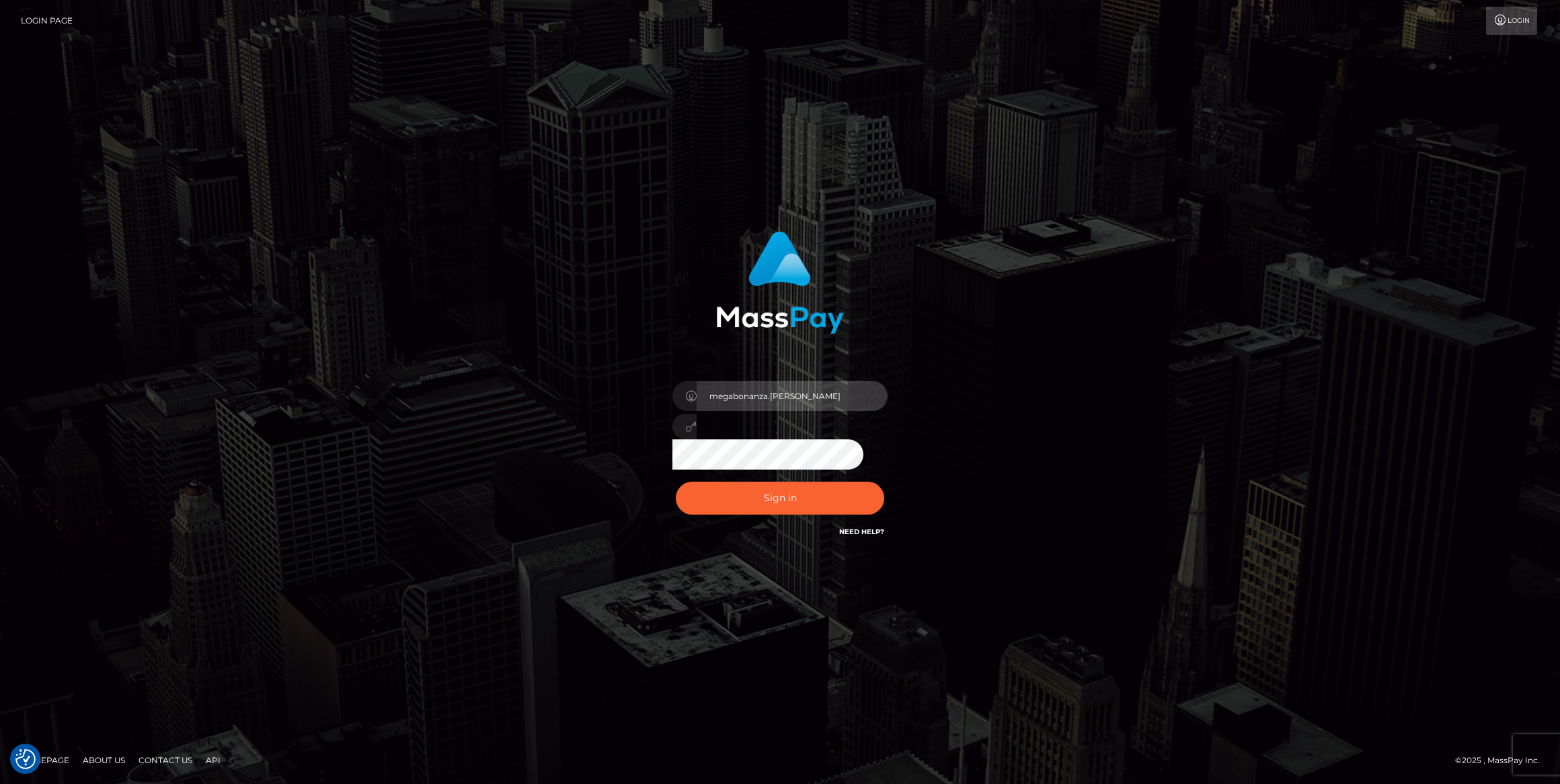
click at [807, 395] on input "megabonanza.caroline" at bounding box center [792, 396] width 191 height 30
type input "Caroline-spree"
click at [831, 500] on button "Sign in" at bounding box center [780, 498] width 208 height 33
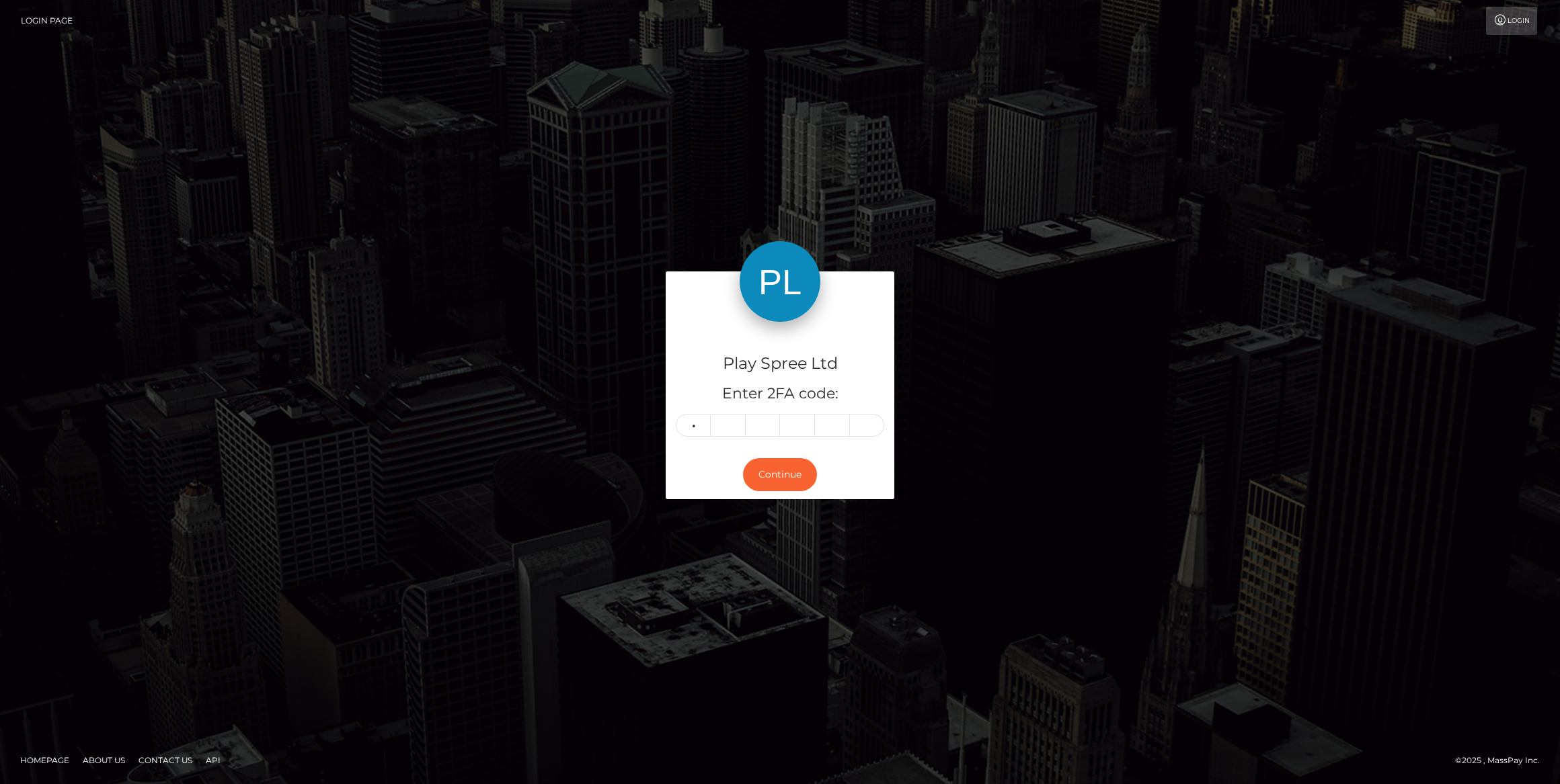
type input "5"
type input "0"
type input "4"
type input "0"
type input "2"
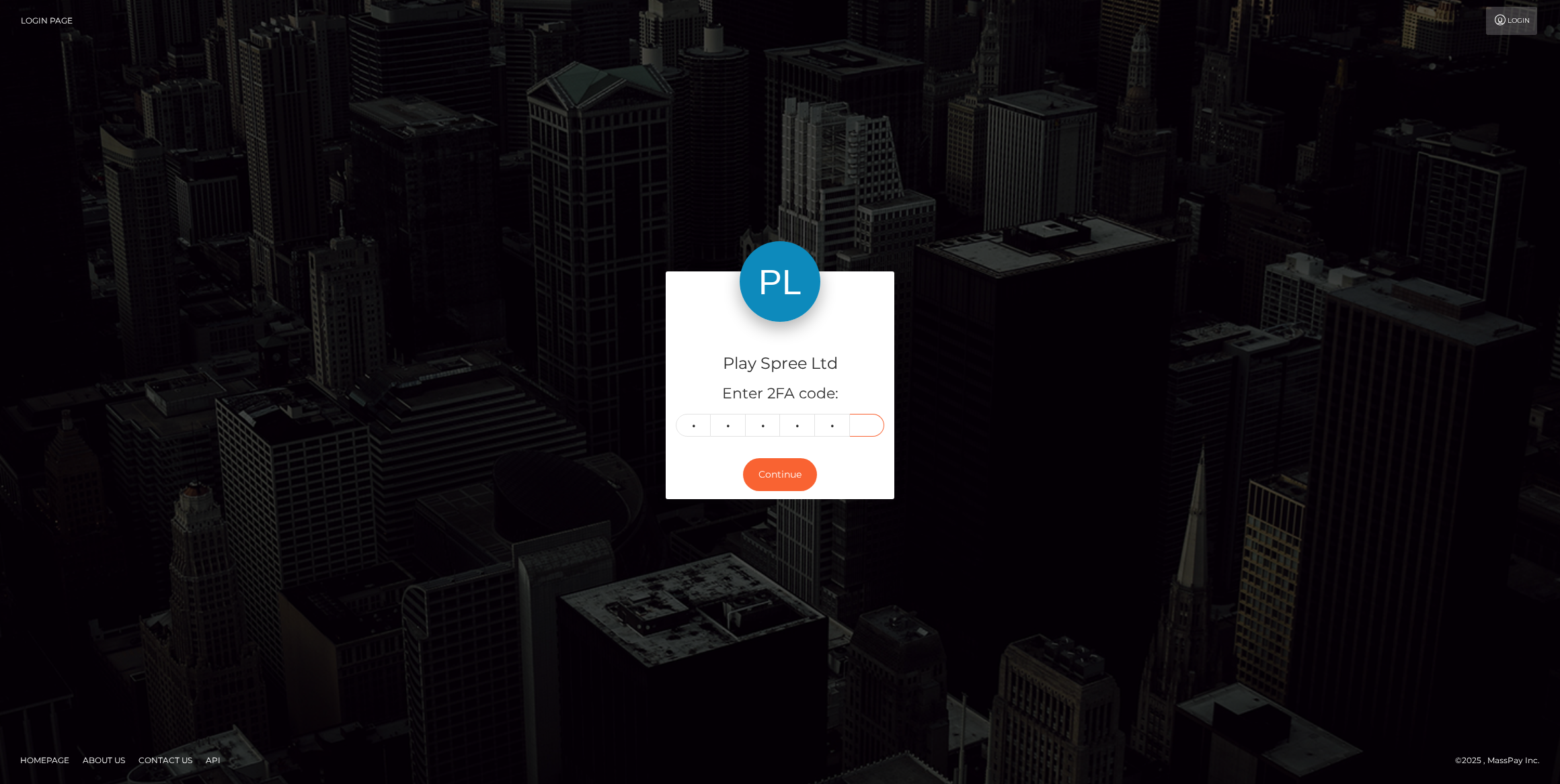
type input "2"
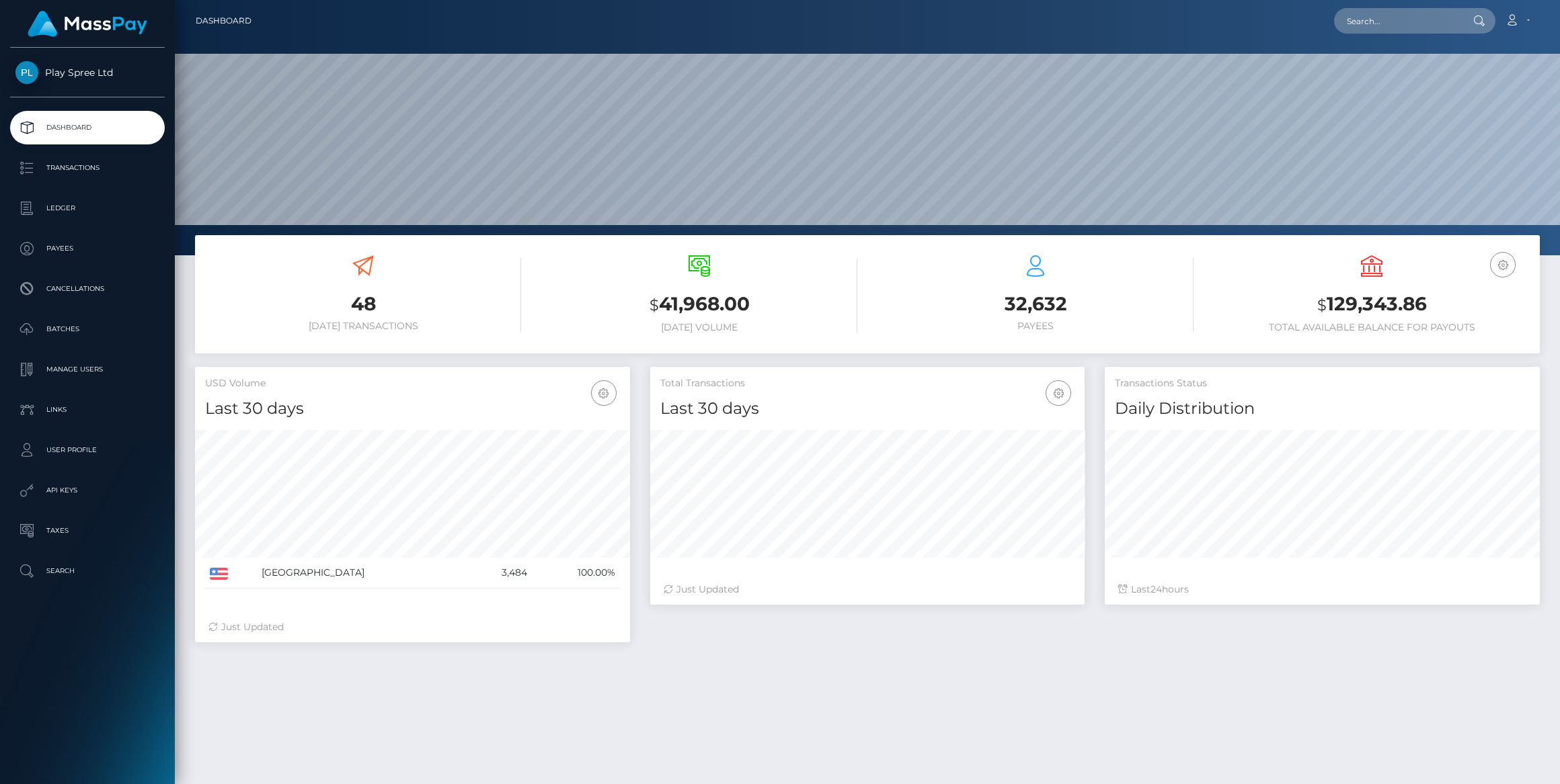
scroll to position [238, 435]
click at [83, 365] on p "Manage Users" at bounding box center [87, 370] width 144 height 20
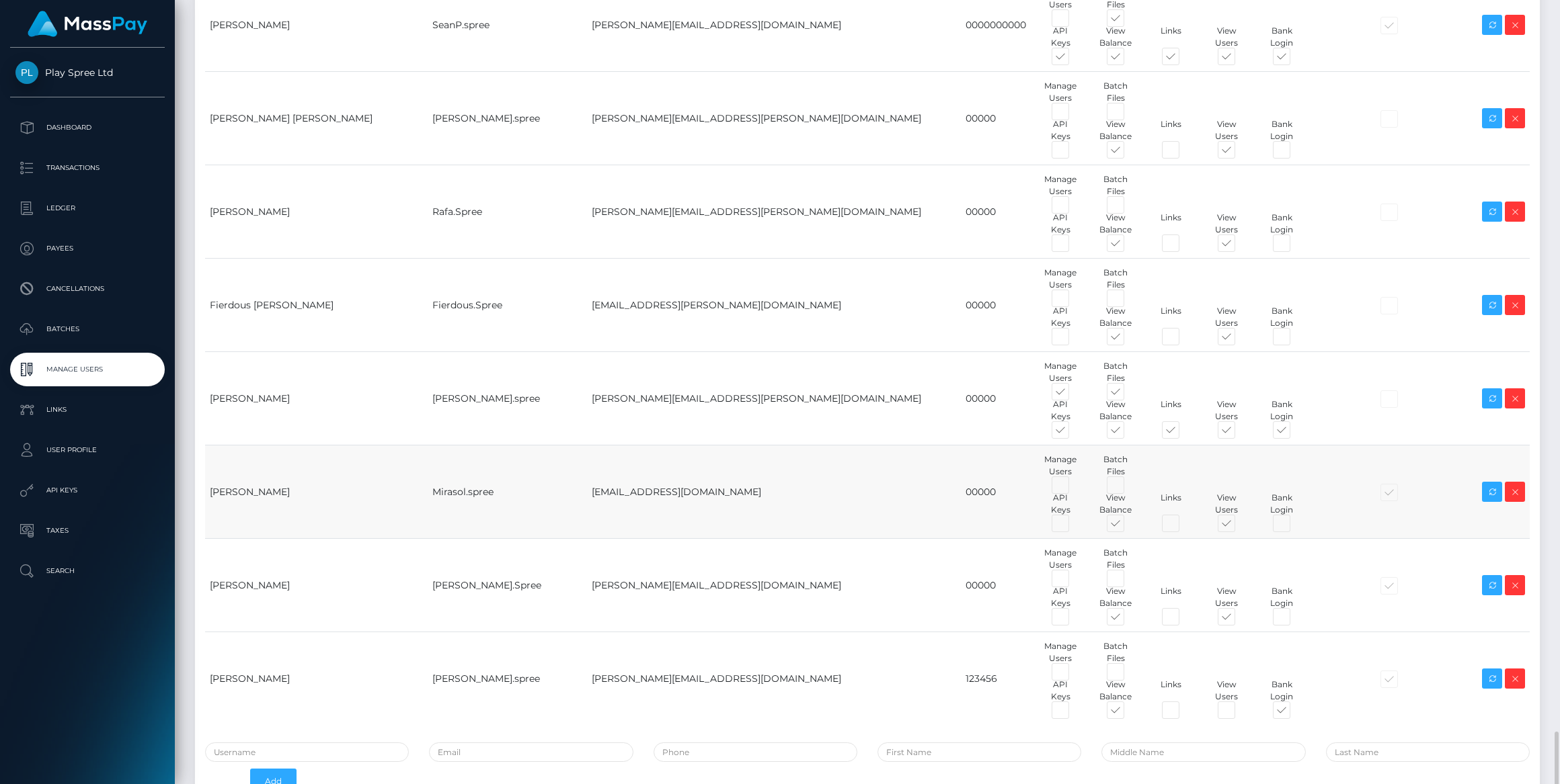
scroll to position [4864, 0]
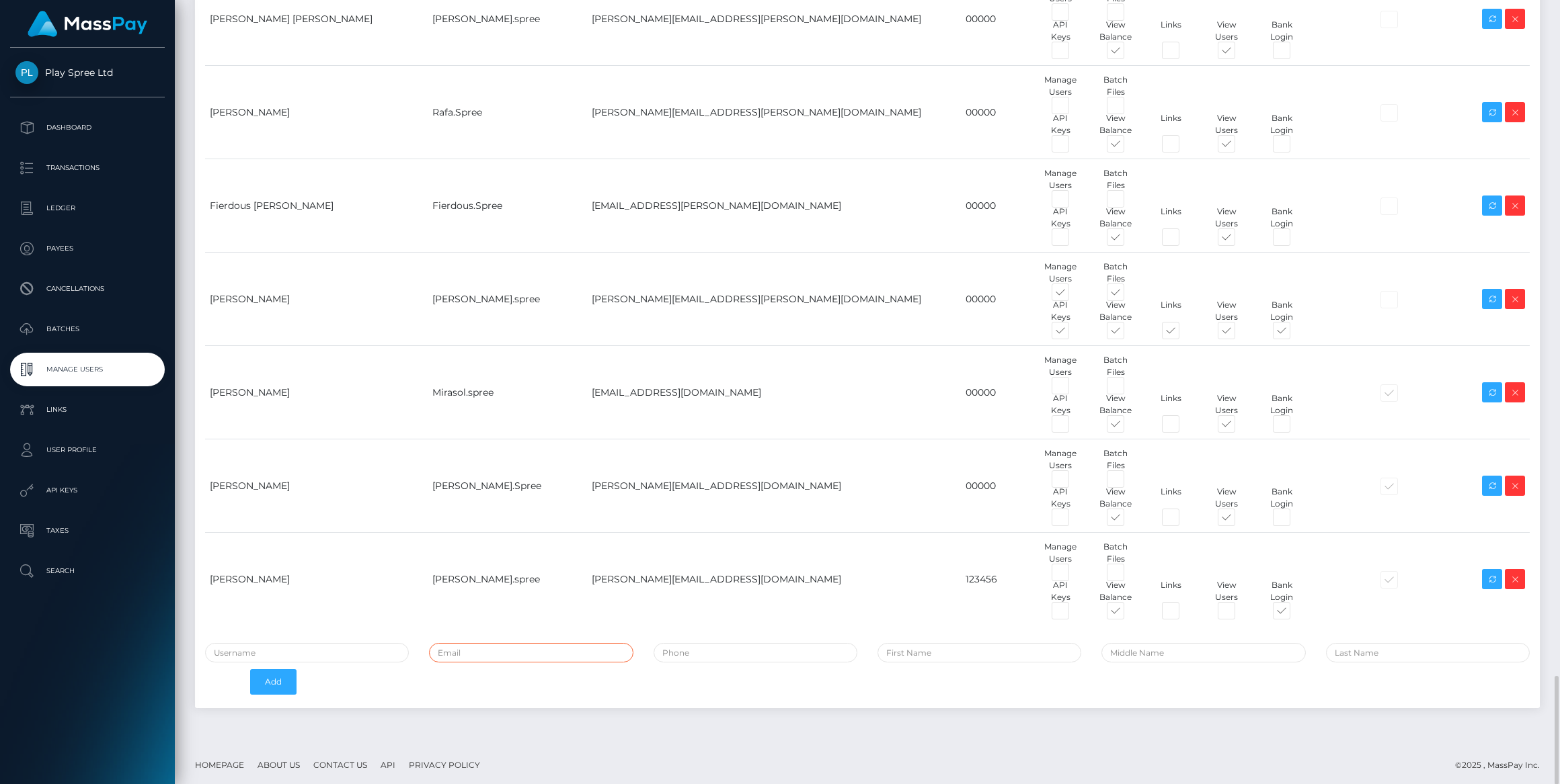
click at [533, 643] on input "email" at bounding box center [531, 653] width 204 height 19
paste input "yanda.mavuya@patrianna.com"
type input "yanda.mavuya@patrianna.com"
type input "Yanda.megabonanza"
type input "00000"
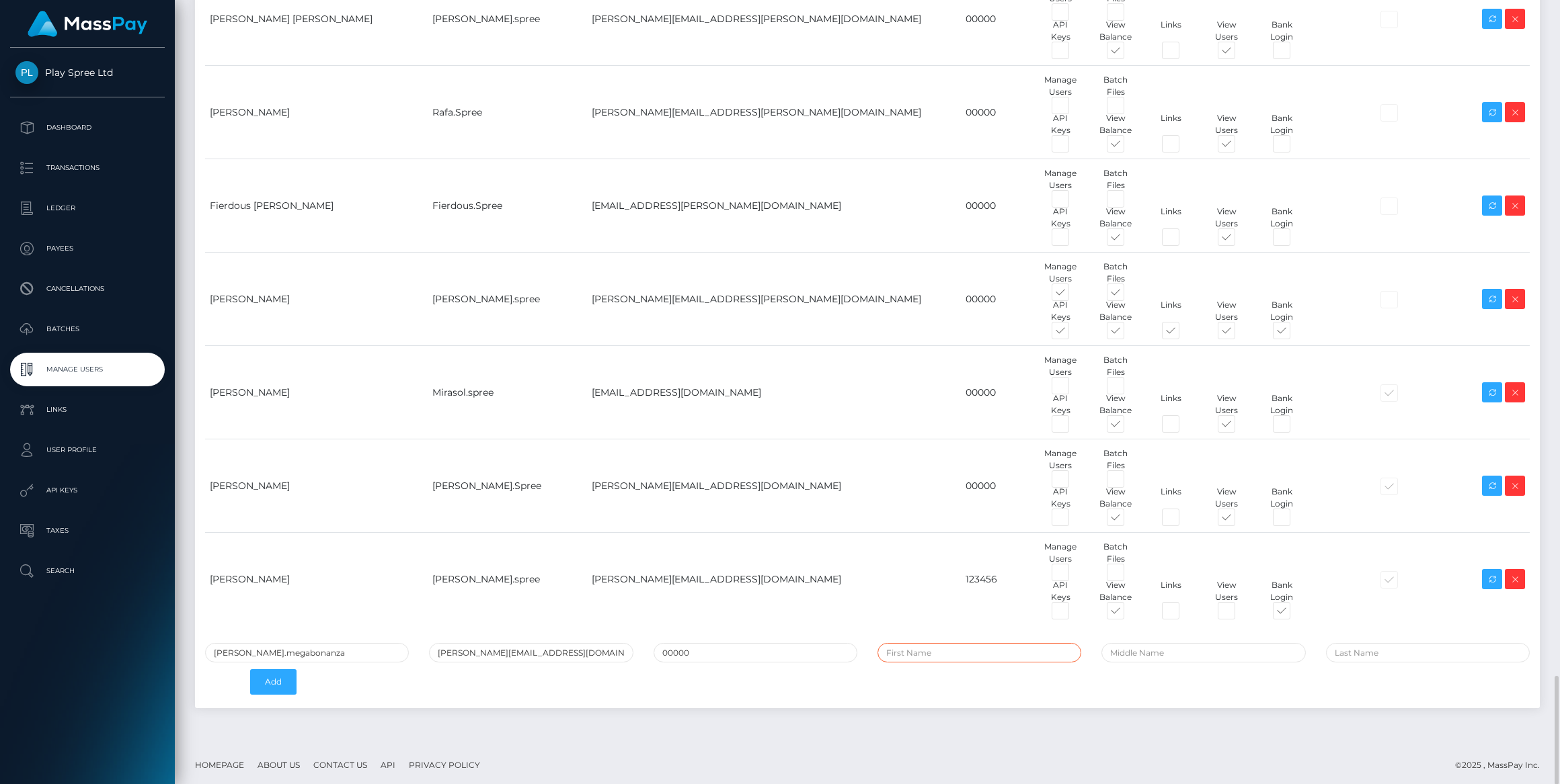
type input "Yanda"
type input "mavuya"
type input "yanda.mavuya@patrianna.com"
drag, startPoint x: 324, startPoint y: 648, endPoint x: 463, endPoint y: 678, distance: 142.2
click at [325, 648] on input "Yanda.megabonanza" at bounding box center [306, 653] width 204 height 19
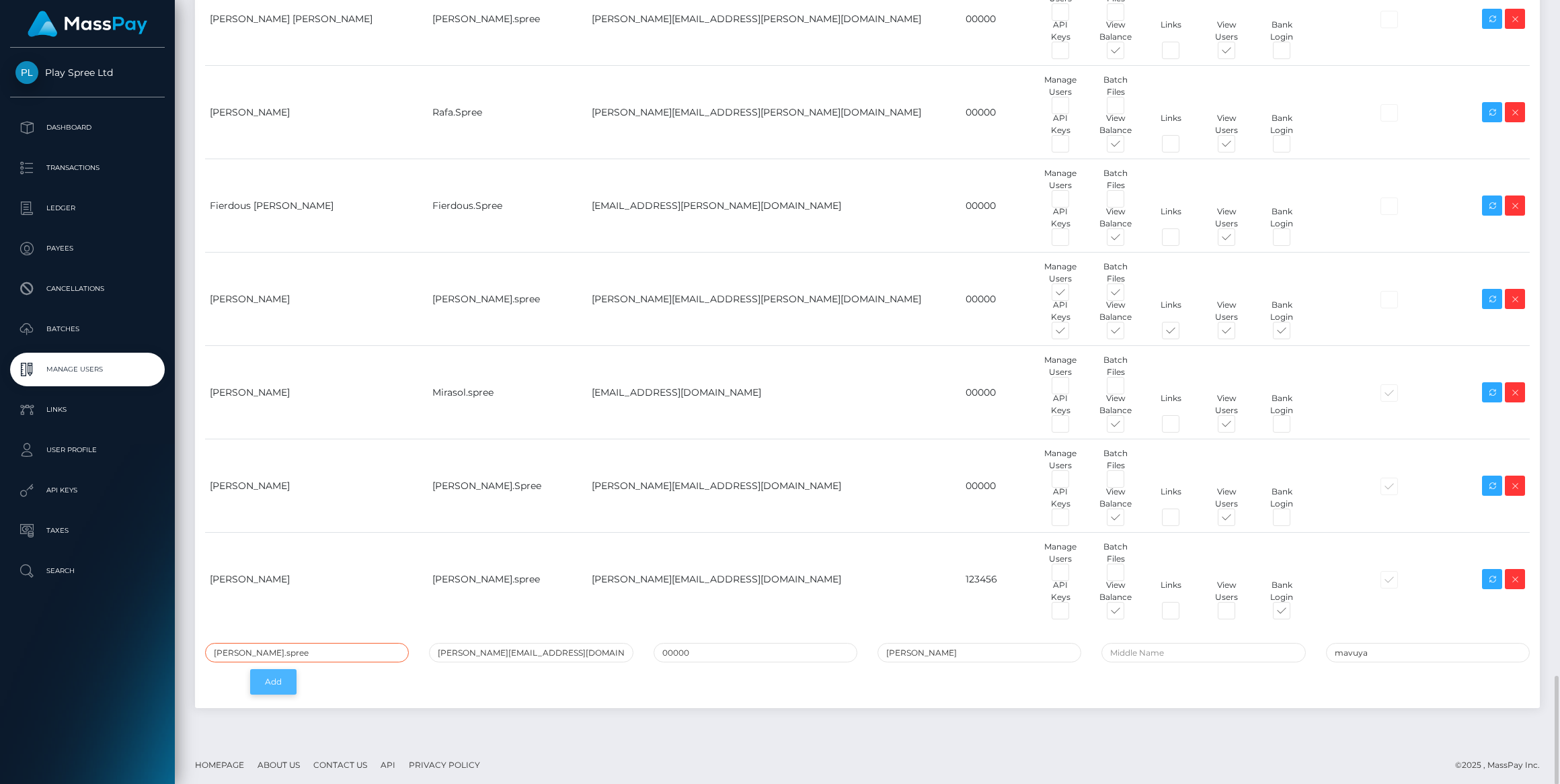
type input "Yanda.spree"
click at [278, 680] on button "Add" at bounding box center [273, 682] width 46 height 25
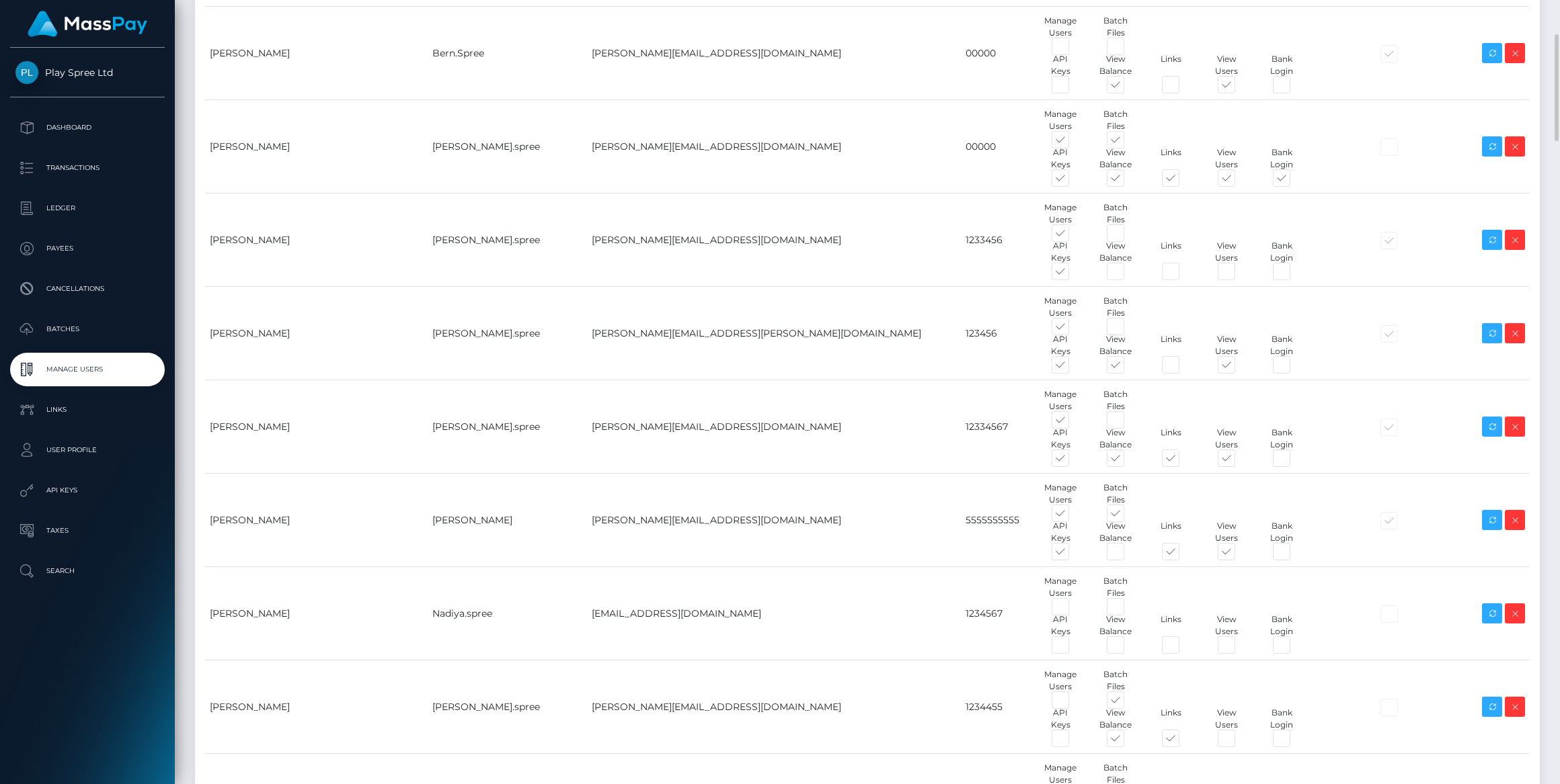
scroll to position [69, 0]
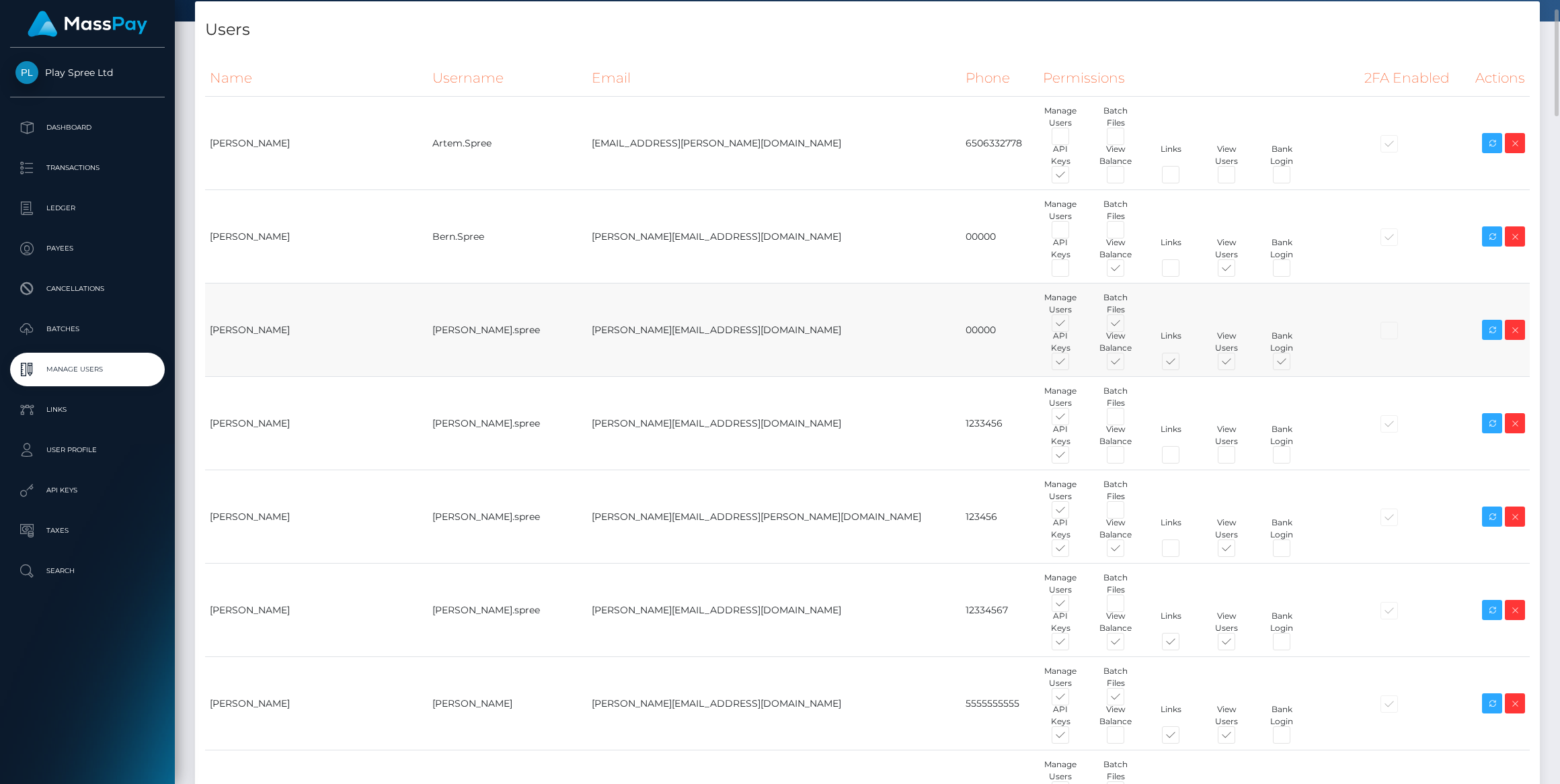
click at [1128, 326] on span at bounding box center [1128, 326] width 0 height 0
click at [1128, 326] on input "checkbox" at bounding box center [1132, 330] width 9 height 9
checkbox input "false"
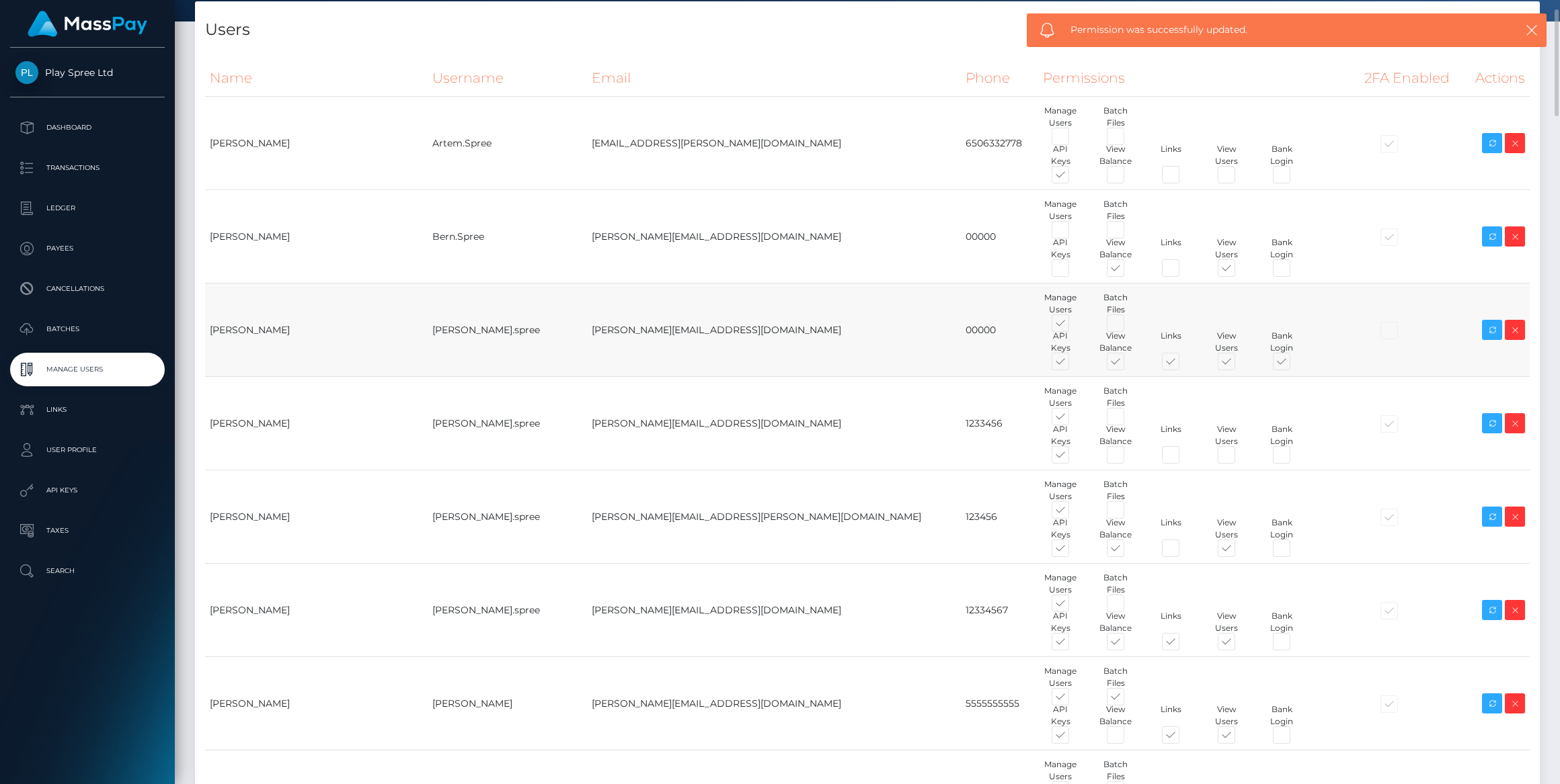
click at [1072, 326] on span at bounding box center [1072, 326] width 0 height 0
click at [1072, 326] on input "checkbox" at bounding box center [1076, 330] width 9 height 9
checkbox input "false"
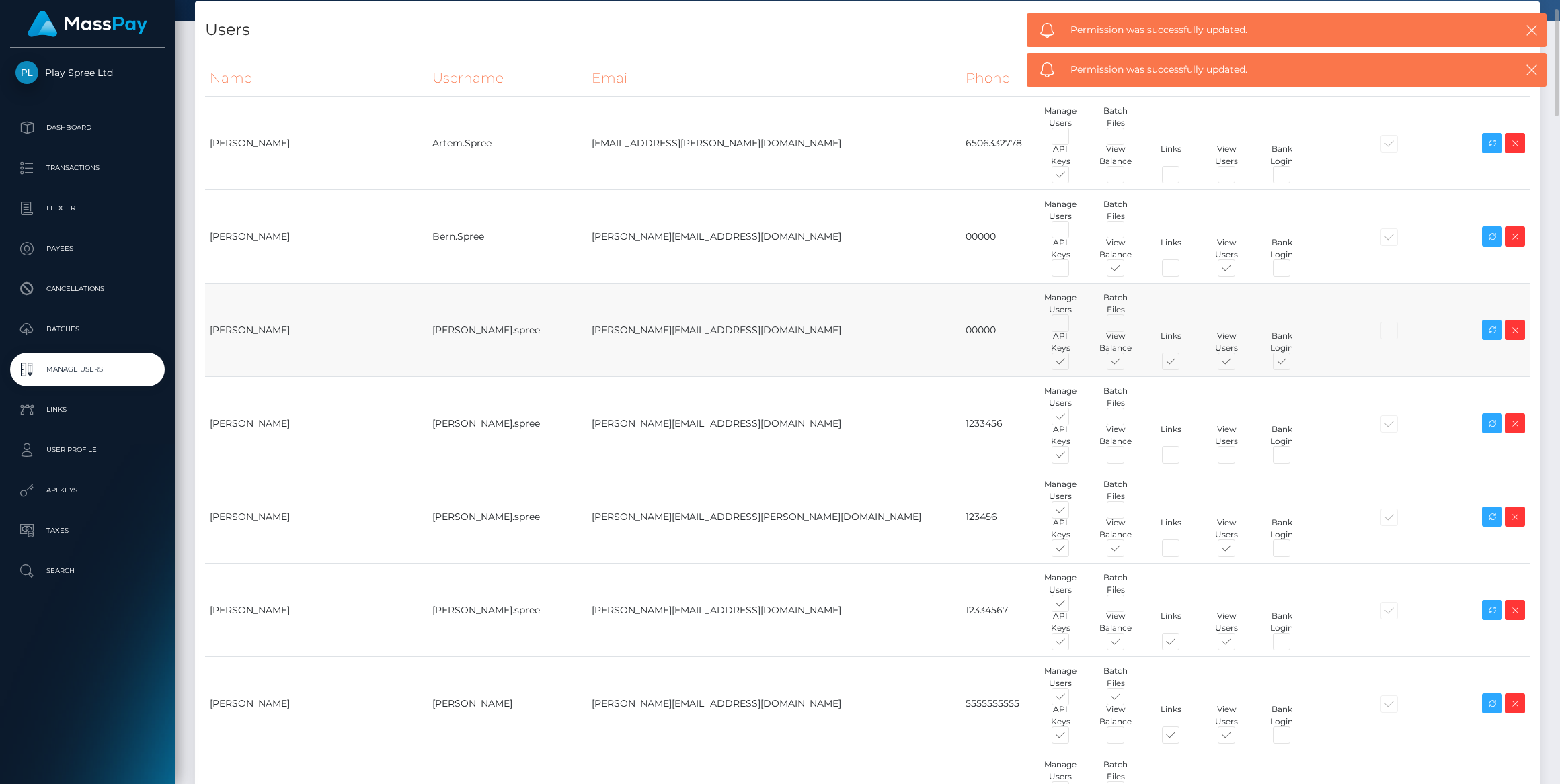
click at [1072, 364] on span at bounding box center [1072, 364] width 0 height 0
click at [1072, 364] on input "checkbox" at bounding box center [1076, 368] width 9 height 9
checkbox input "false"
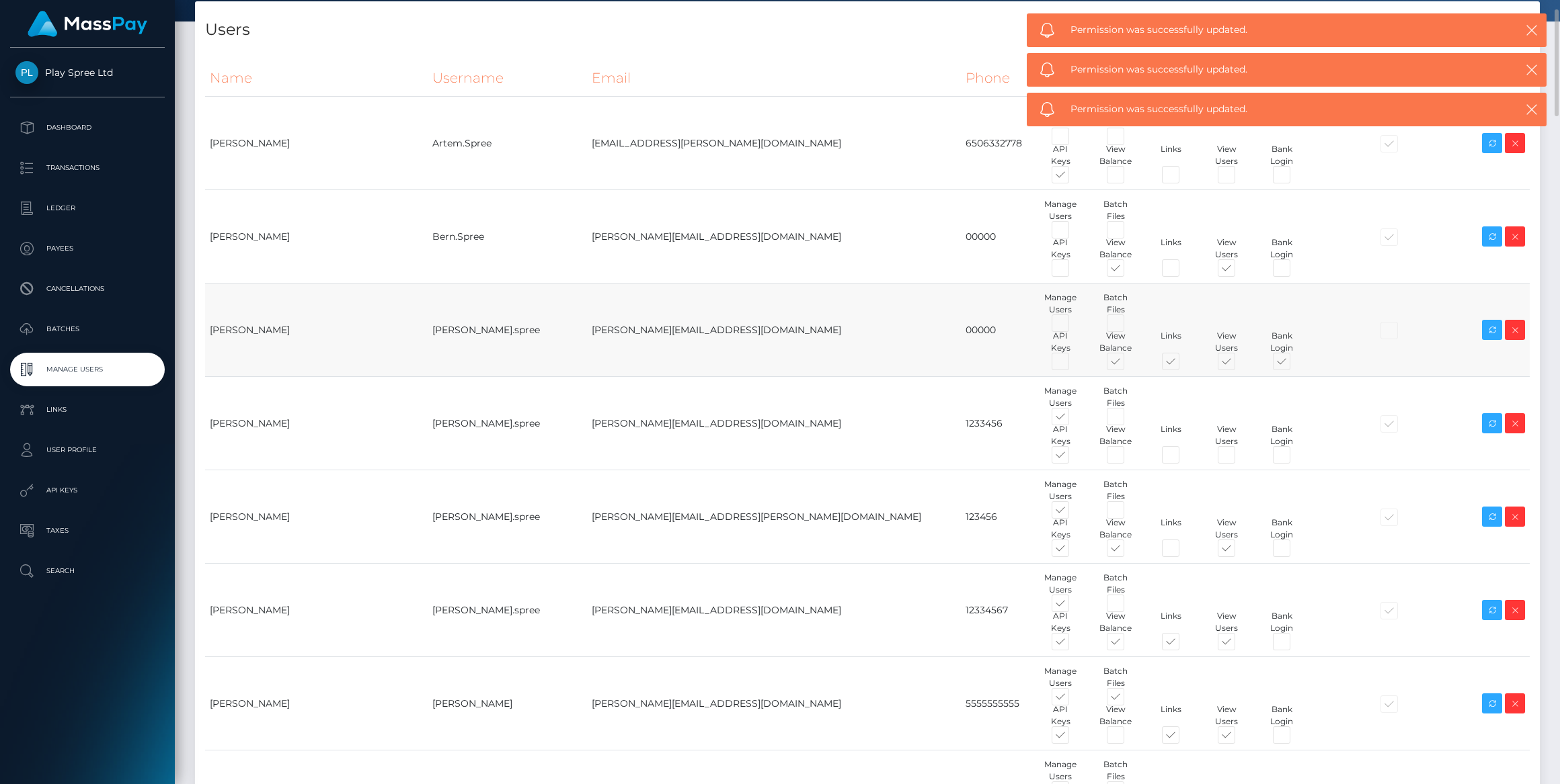
click at [1183, 364] on span at bounding box center [1183, 364] width 0 height 0
click at [1183, 364] on input "checkbox" at bounding box center [1187, 368] width 9 height 9
checkbox input "false"
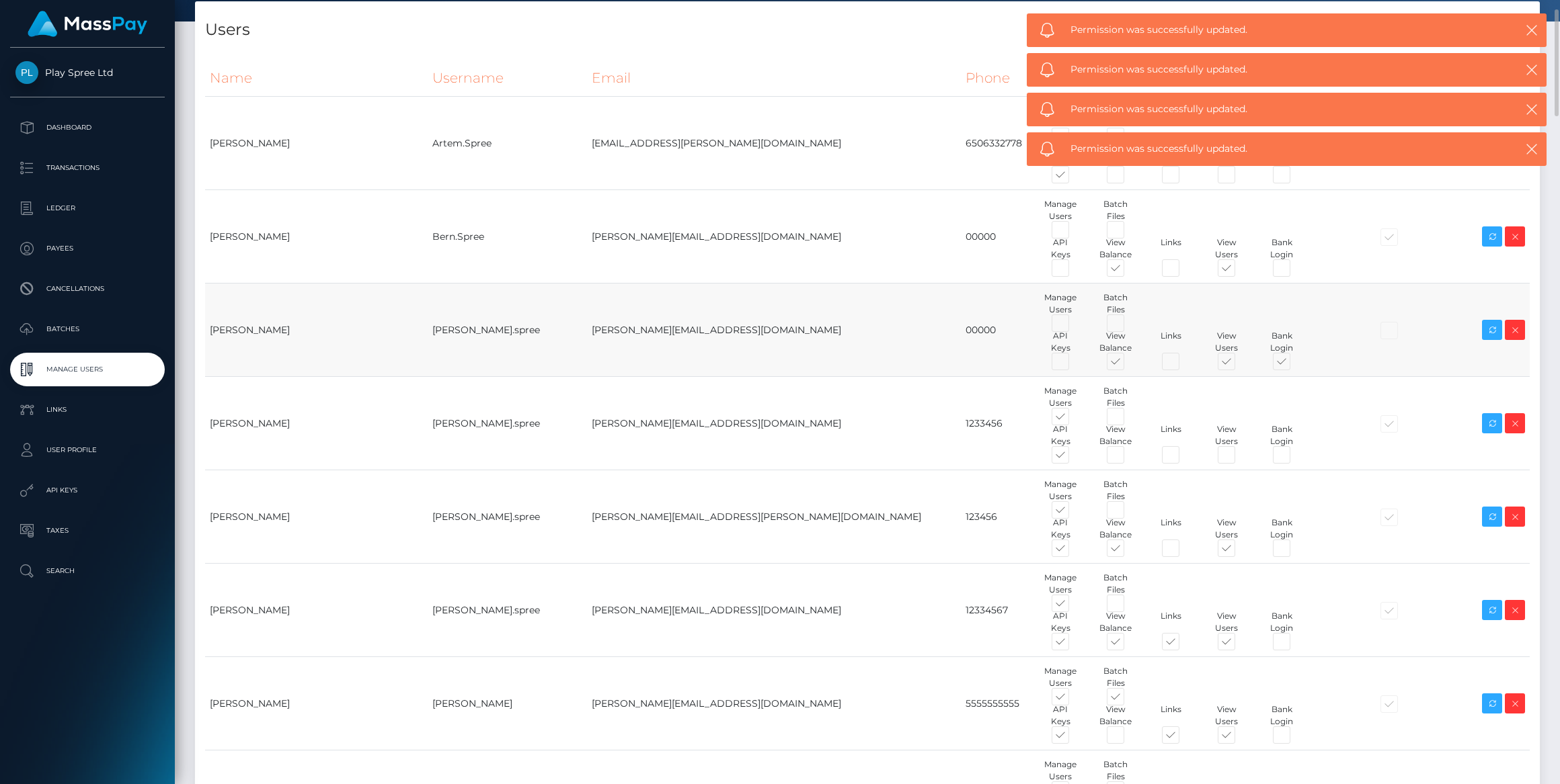
click at [1293, 364] on span at bounding box center [1293, 364] width 0 height 0
click at [1293, 364] on input "checkbox" at bounding box center [1297, 368] width 9 height 9
checkbox input "false"
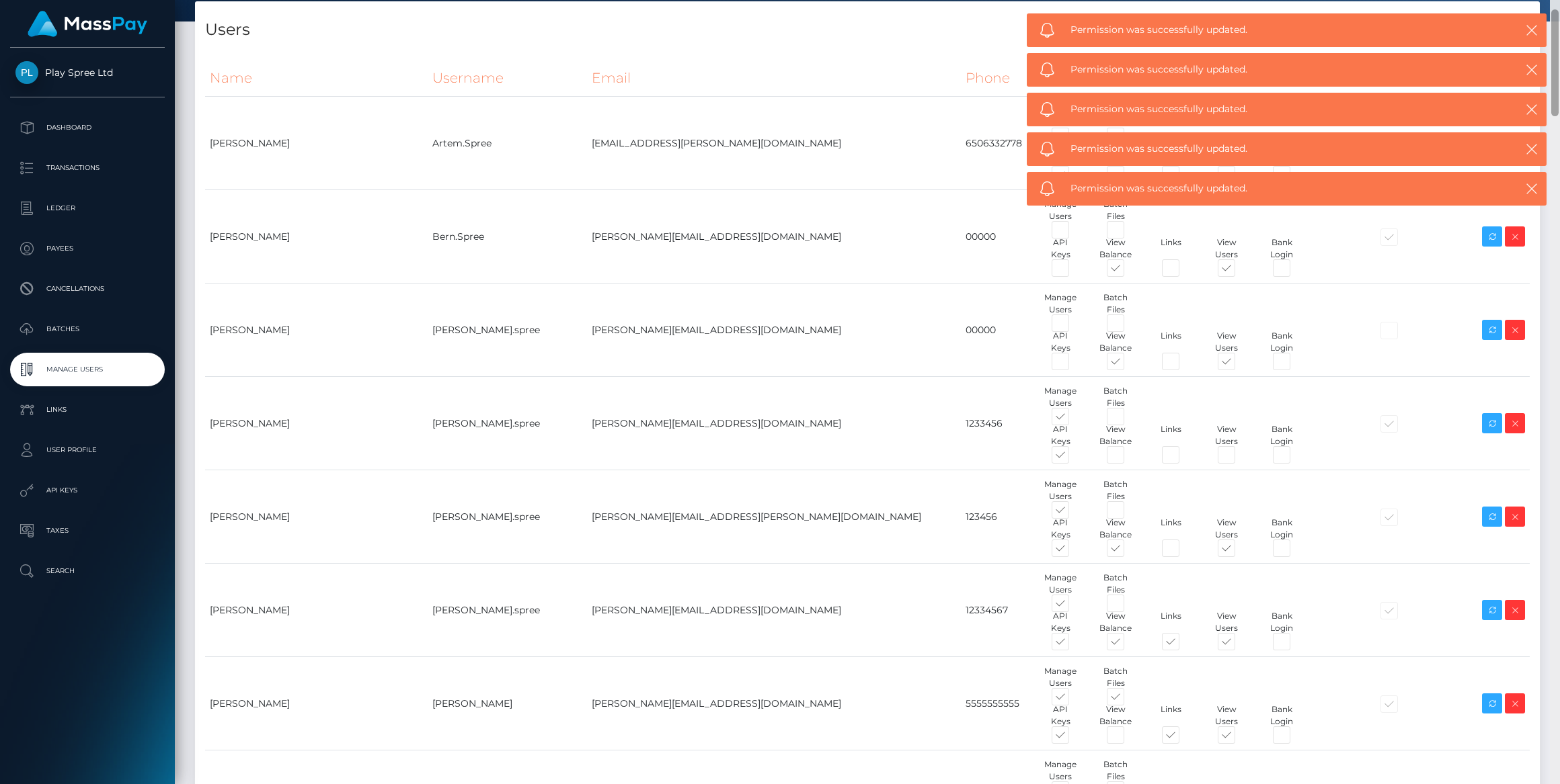
scroll to position [64, 0]
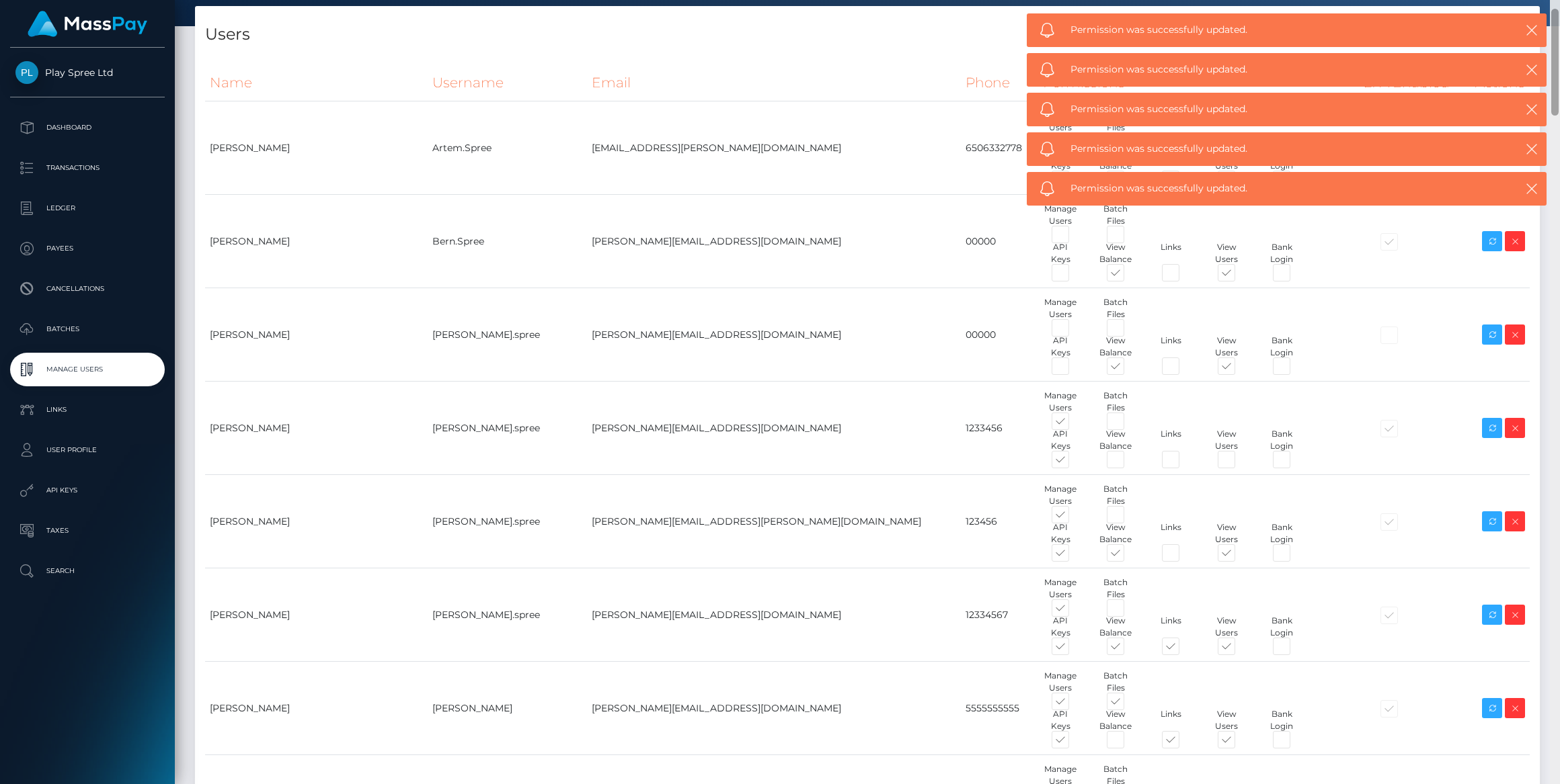
click at [1552, 18] on div at bounding box center [1554, 63] width 7 height 107
click at [1531, 28] on icon "button" at bounding box center [1532, 30] width 14 height 14
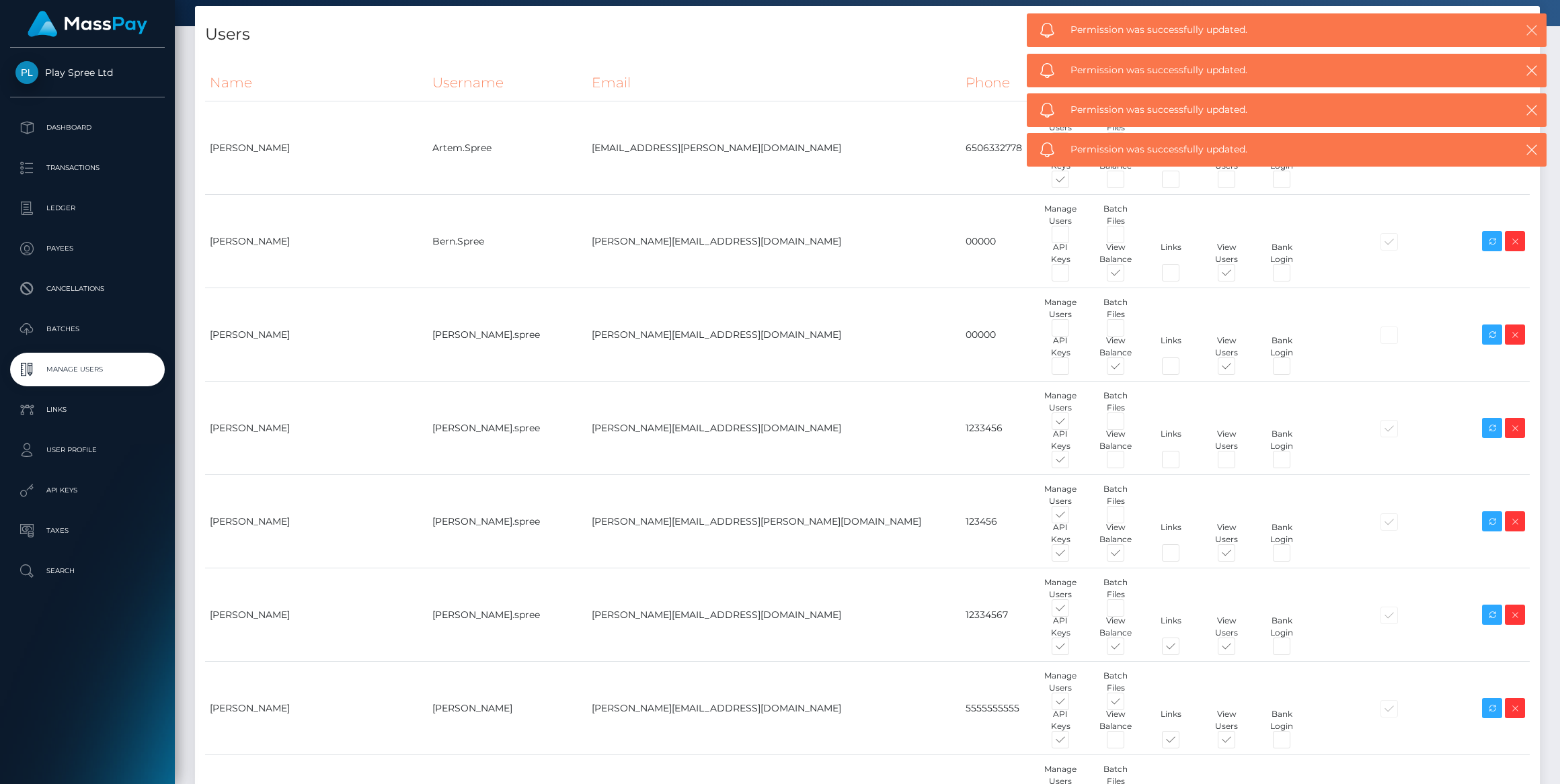
click at [1533, 25] on icon "button" at bounding box center [1532, 30] width 14 height 14
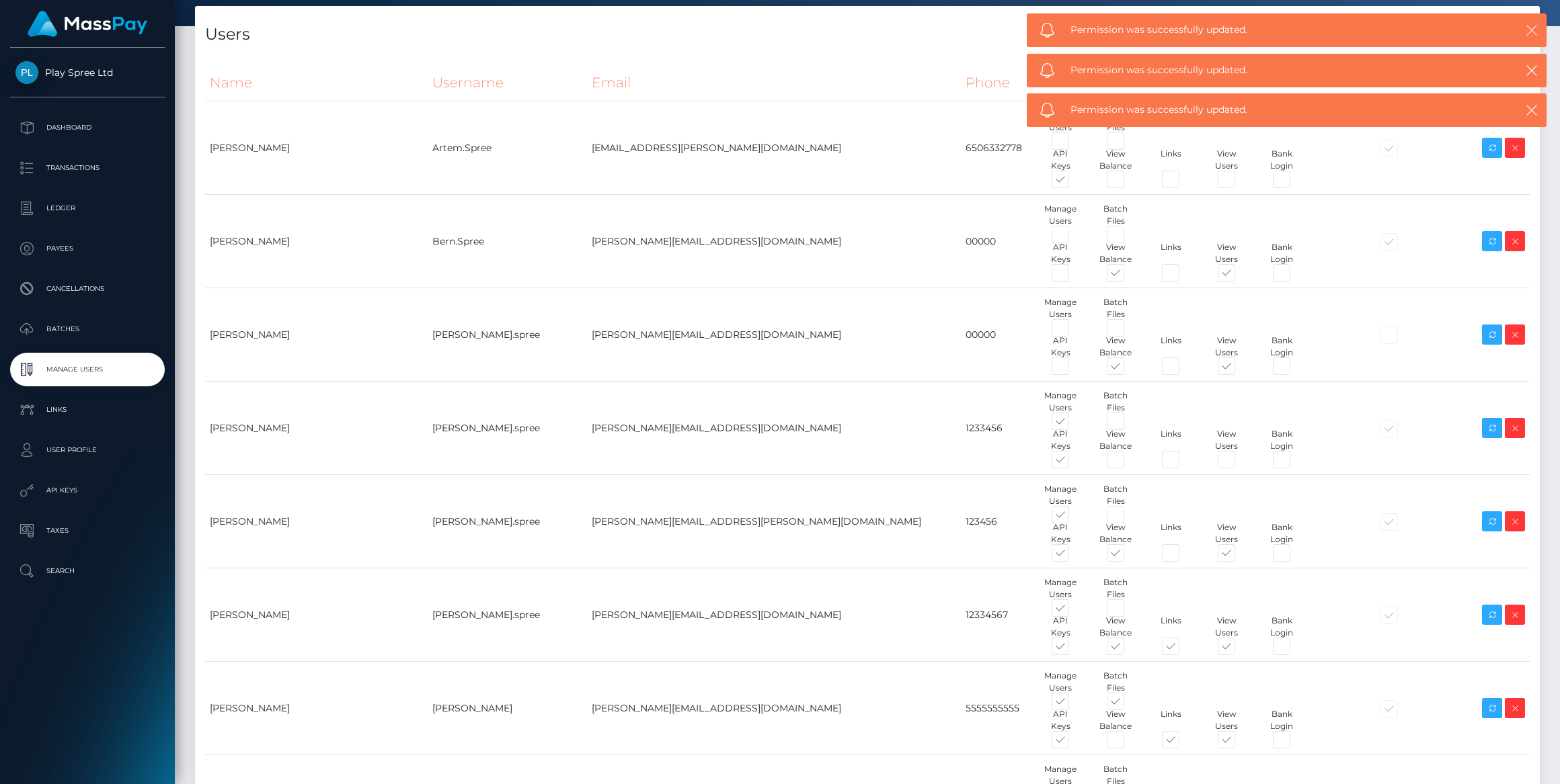
click at [1533, 25] on icon "button" at bounding box center [1532, 30] width 14 height 14
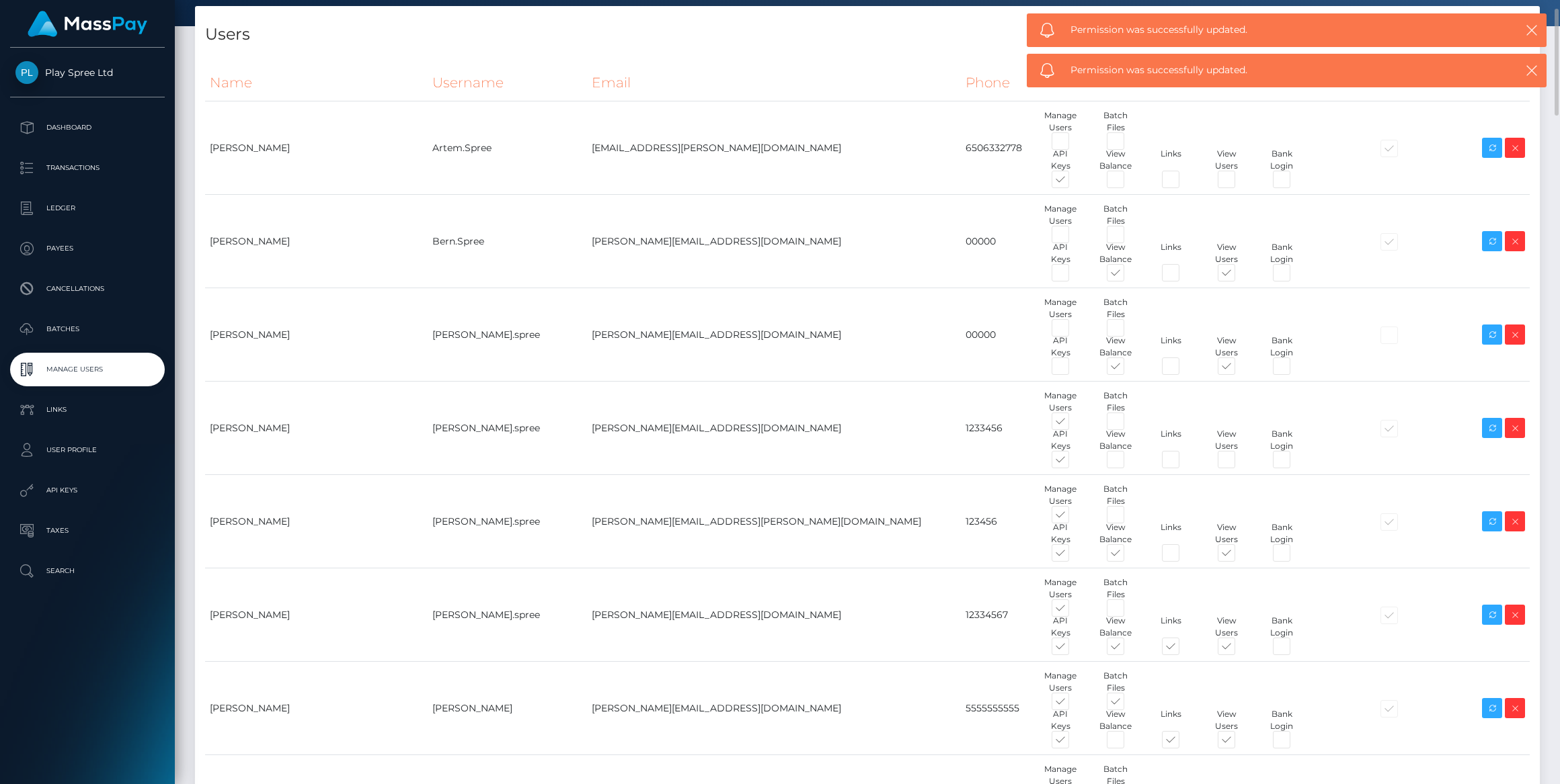
scroll to position [0, 0]
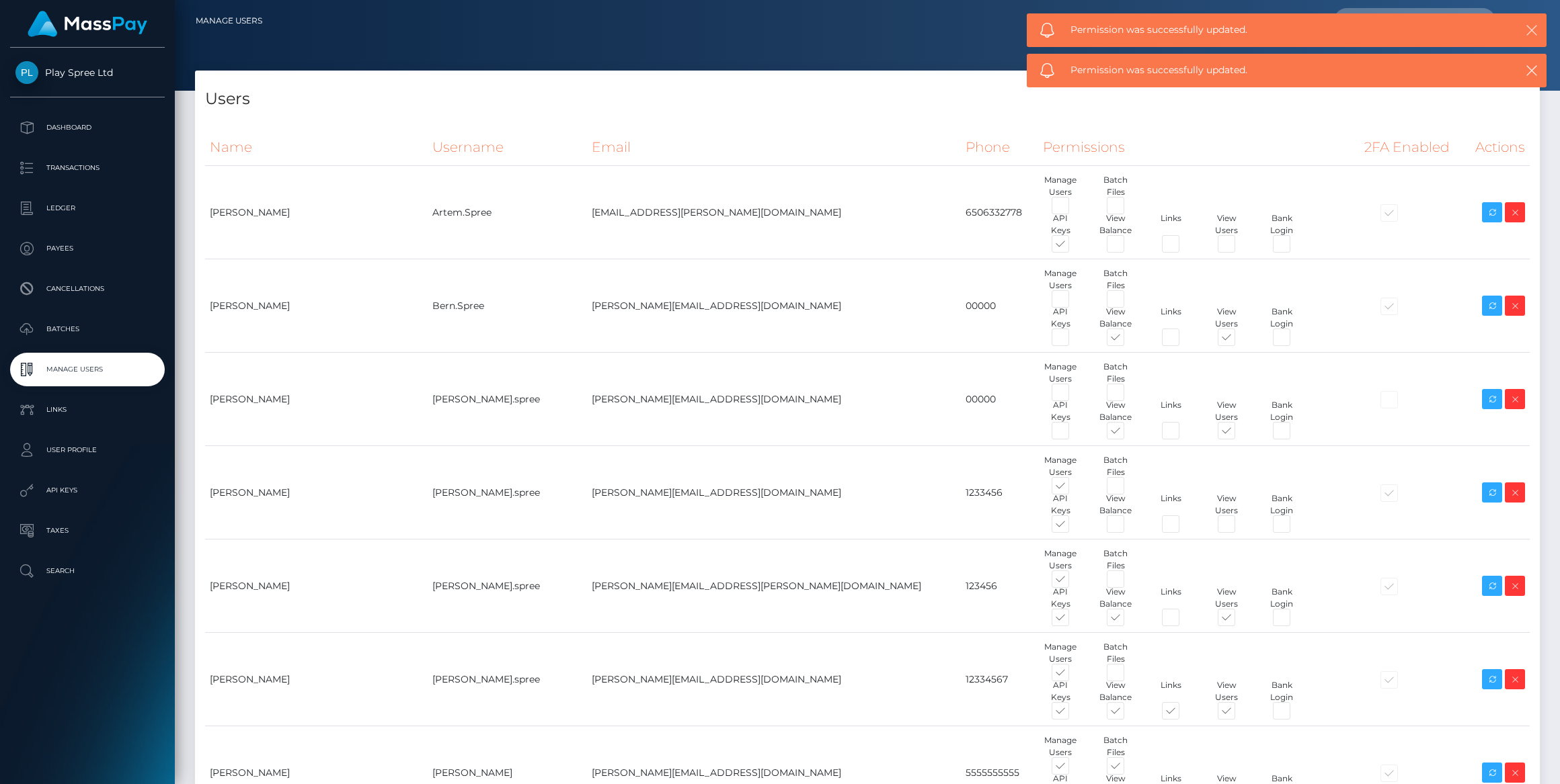
click at [1533, 27] on icon "button" at bounding box center [1532, 30] width 14 height 14
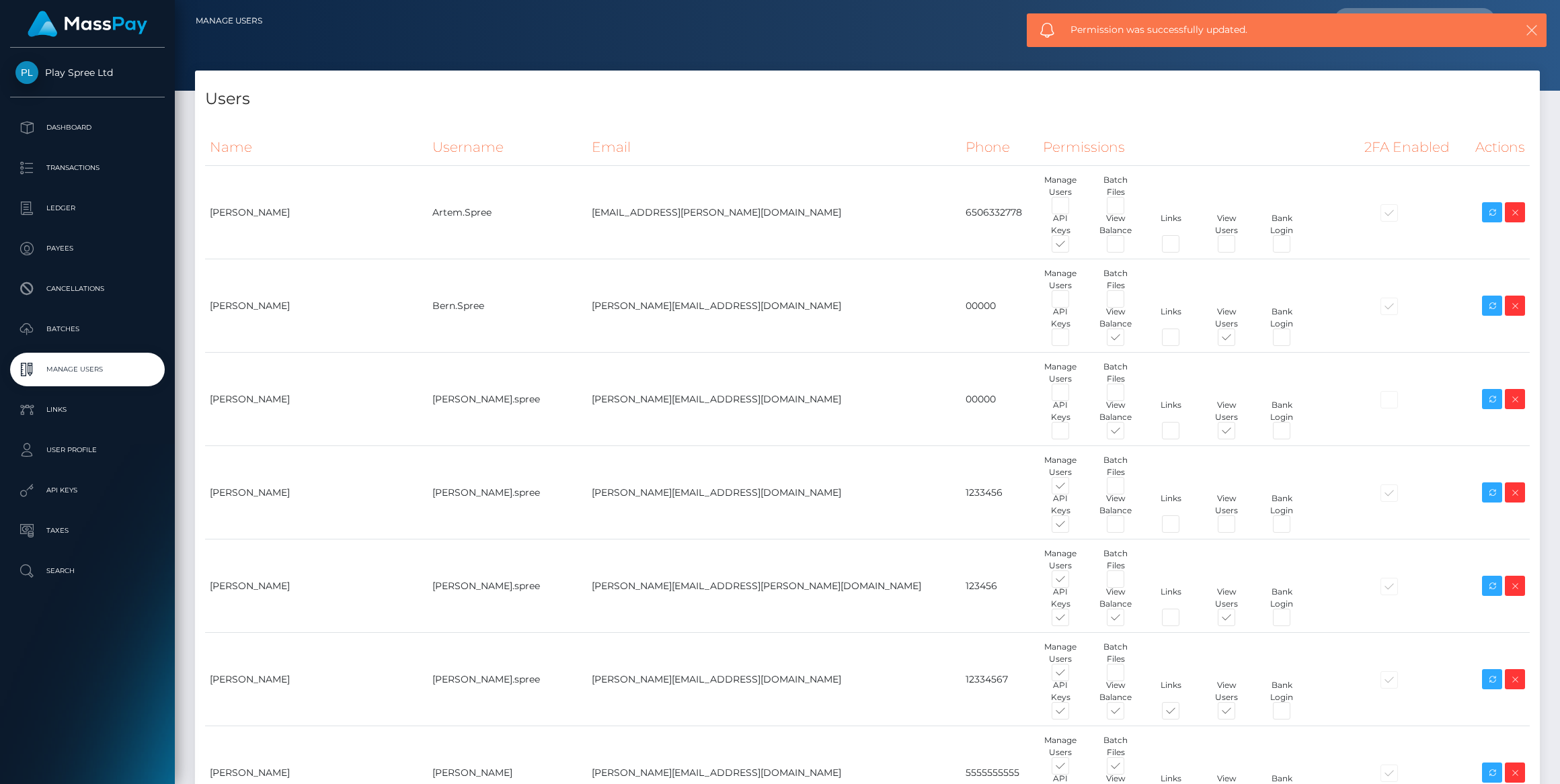
click at [1532, 27] on icon "button" at bounding box center [1532, 30] width 14 height 14
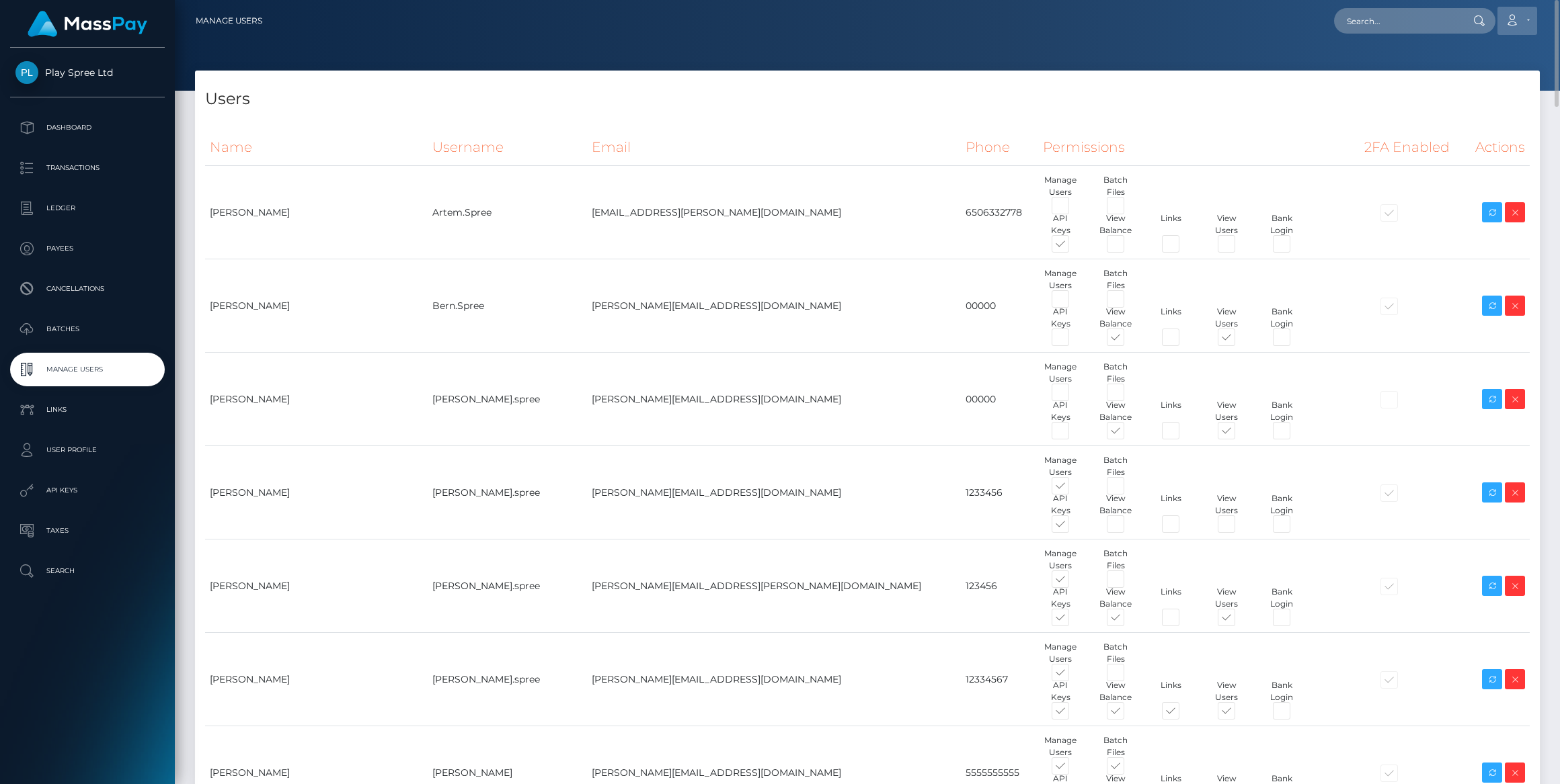
click at [1523, 17] on link "Account" at bounding box center [1517, 20] width 40 height 28
click at [1475, 91] on link "Logout" at bounding box center [1485, 86] width 107 height 25
